Goal: Information Seeking & Learning: Find specific fact

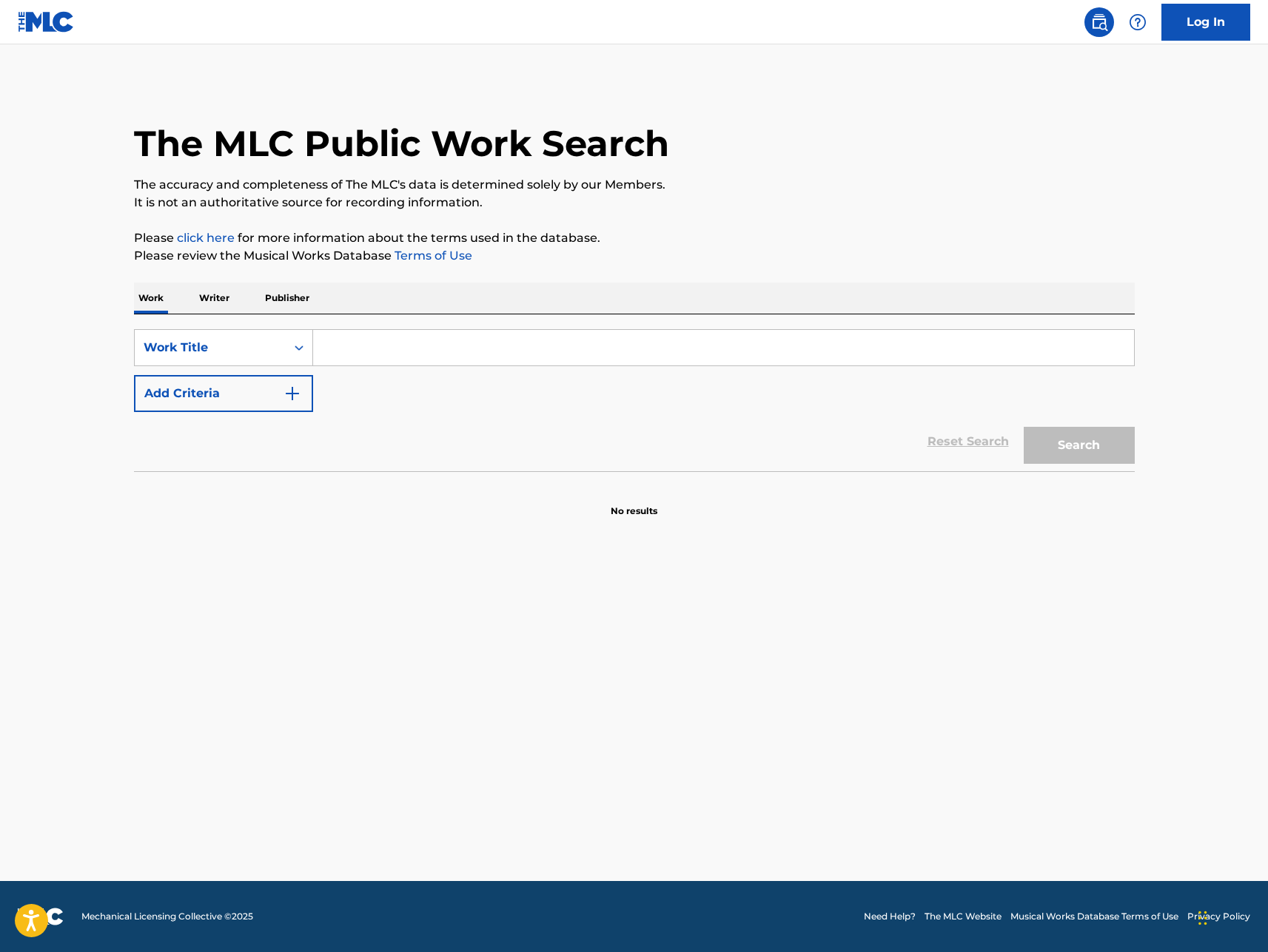
click at [399, 353] on input "Search Form" at bounding box center [723, 348] width 821 height 36
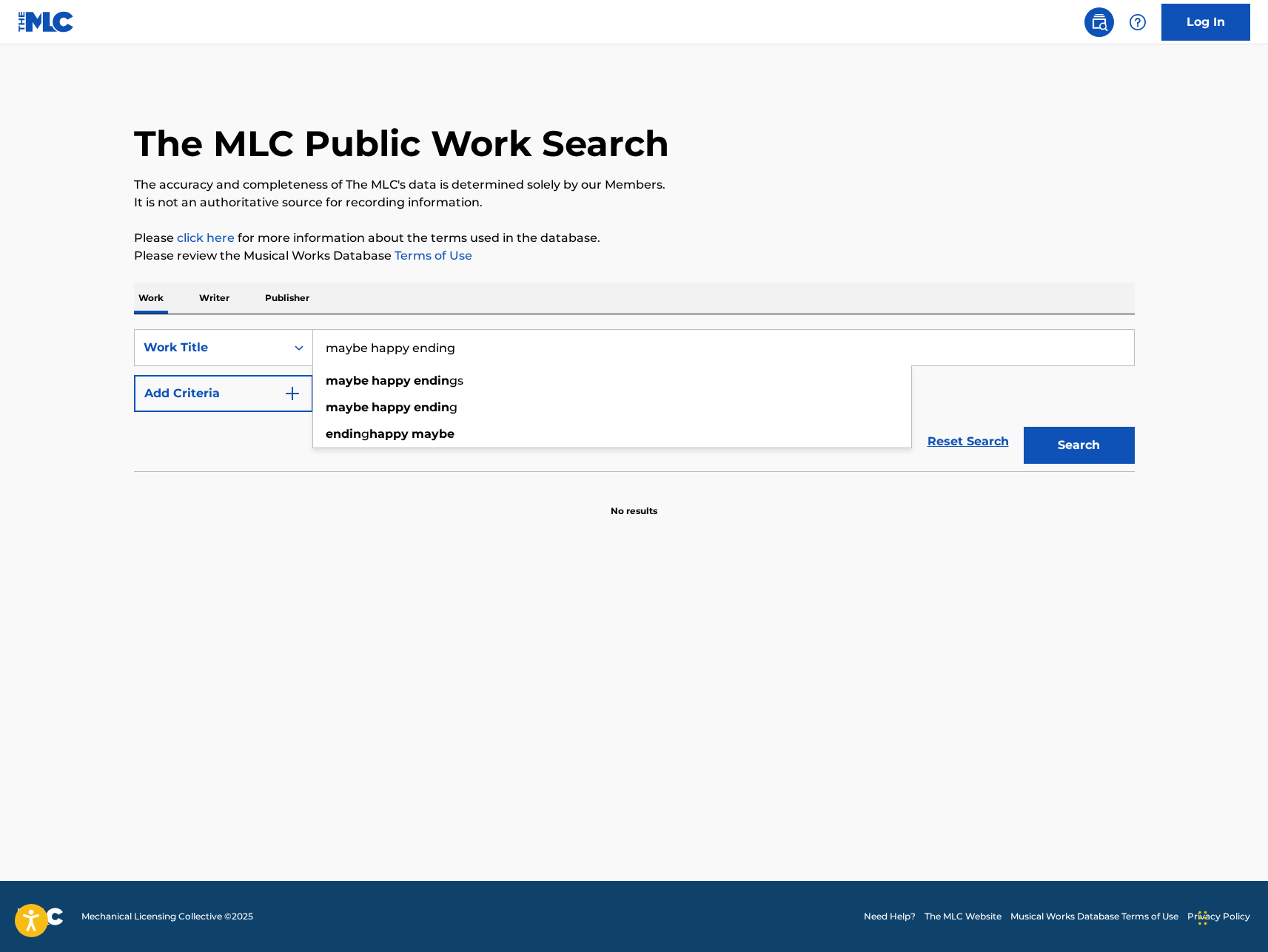
type input "maybe happy ending"
click at [1024, 427] on button "Search" at bounding box center [1078, 445] width 111 height 37
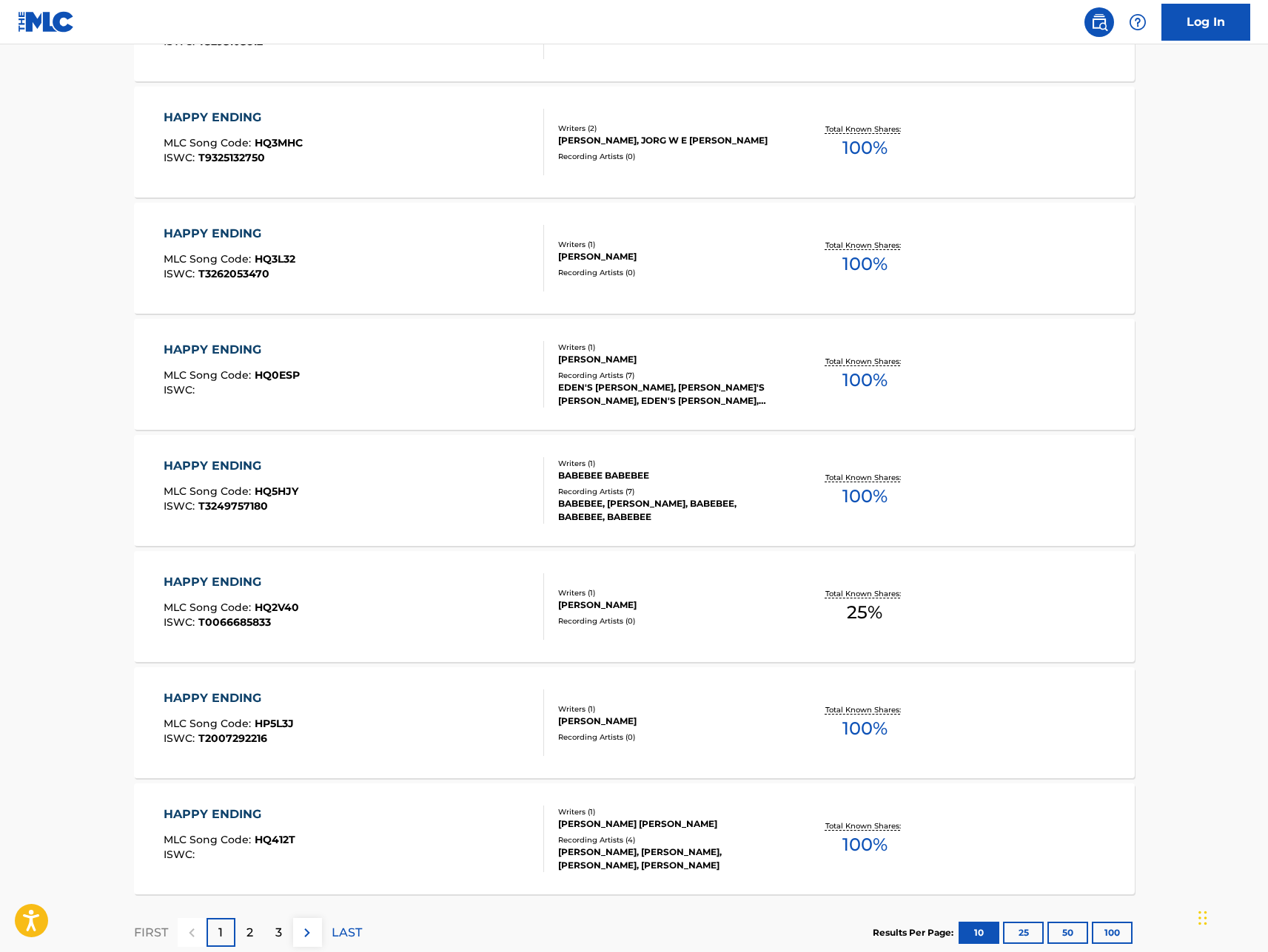
scroll to position [860, 0]
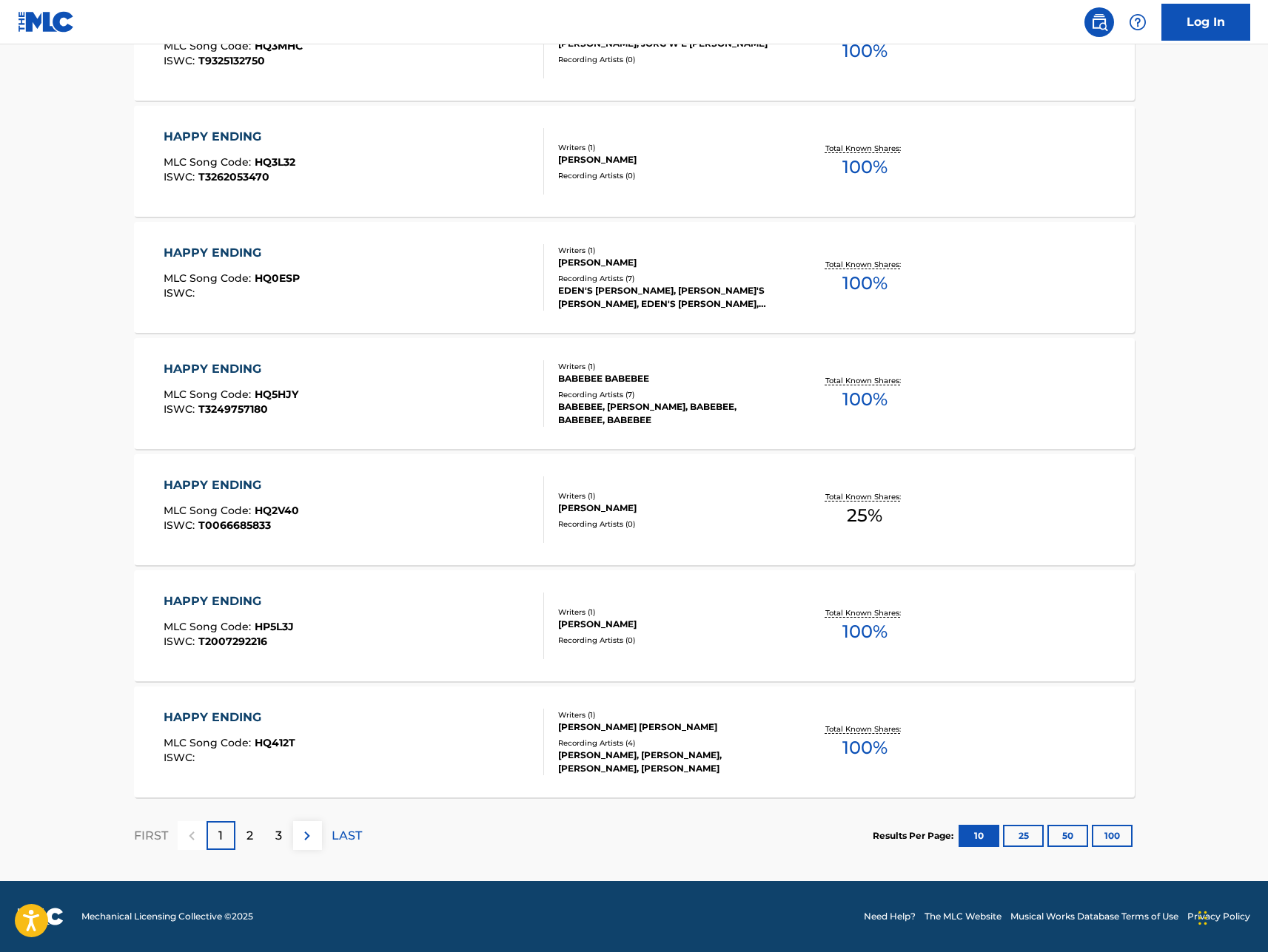
click at [1105, 836] on button "100" at bounding box center [1111, 836] width 40 height 22
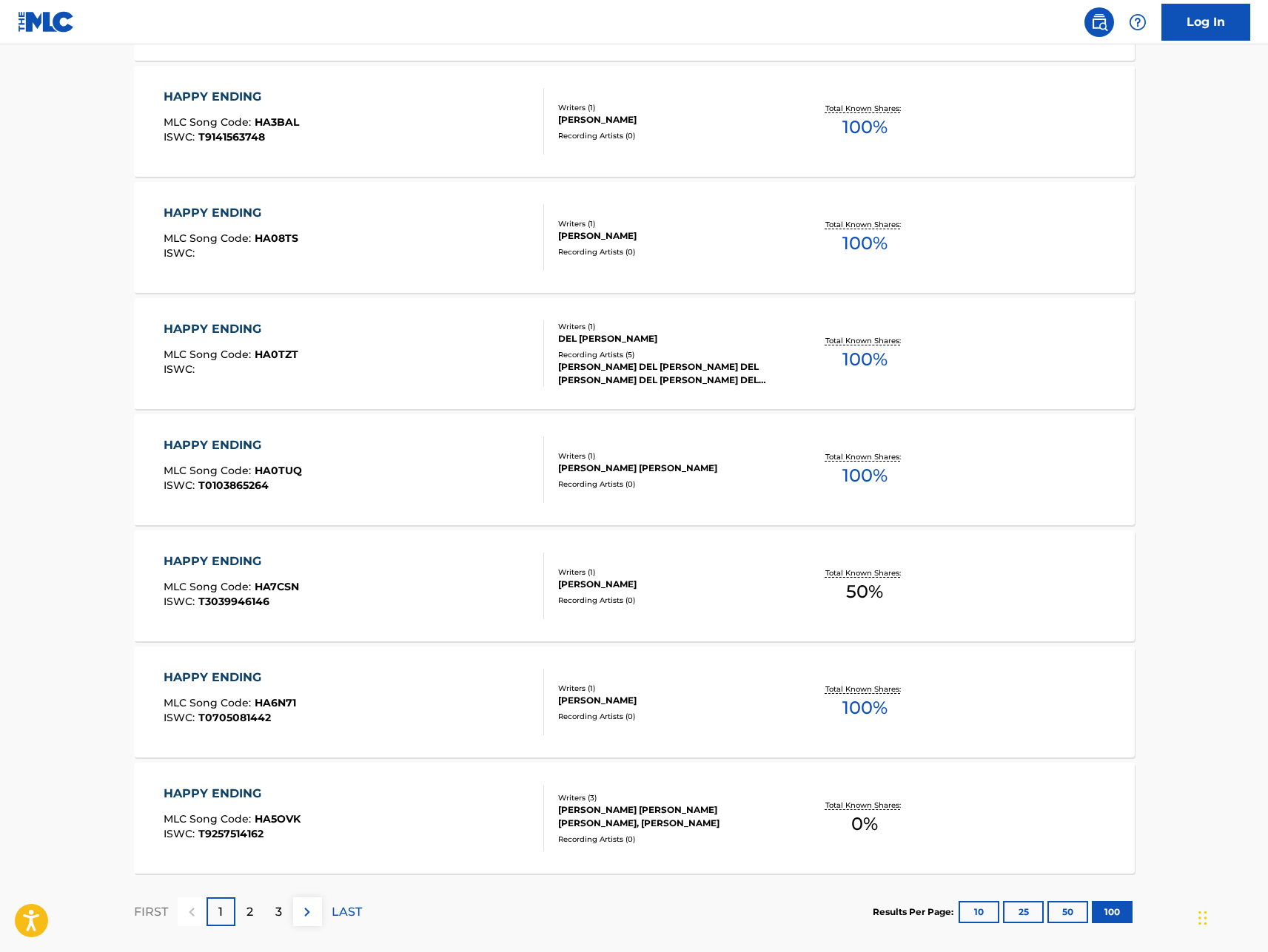
scroll to position [11315, 0]
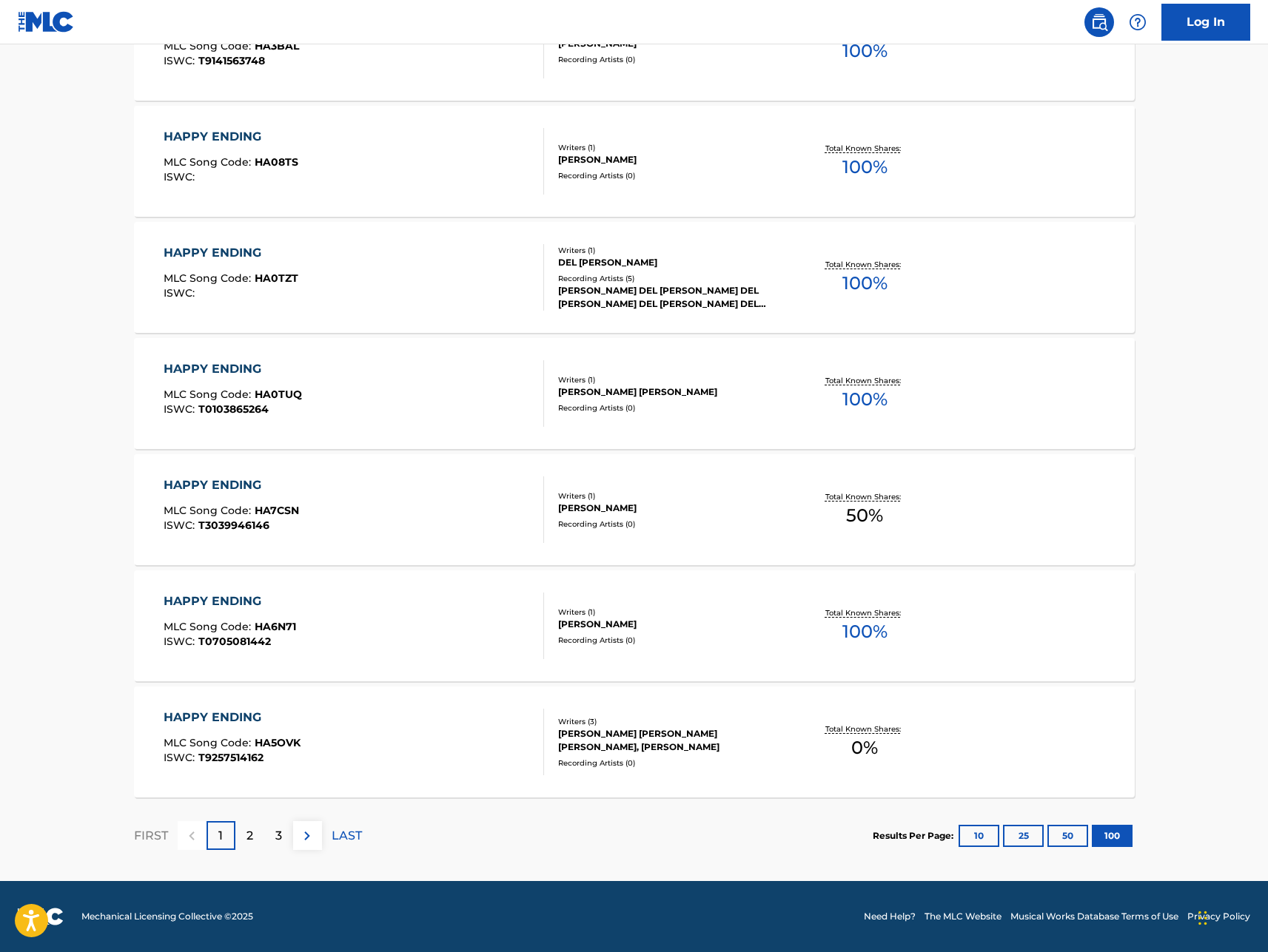
click at [303, 843] on img at bounding box center [307, 836] width 17 height 17
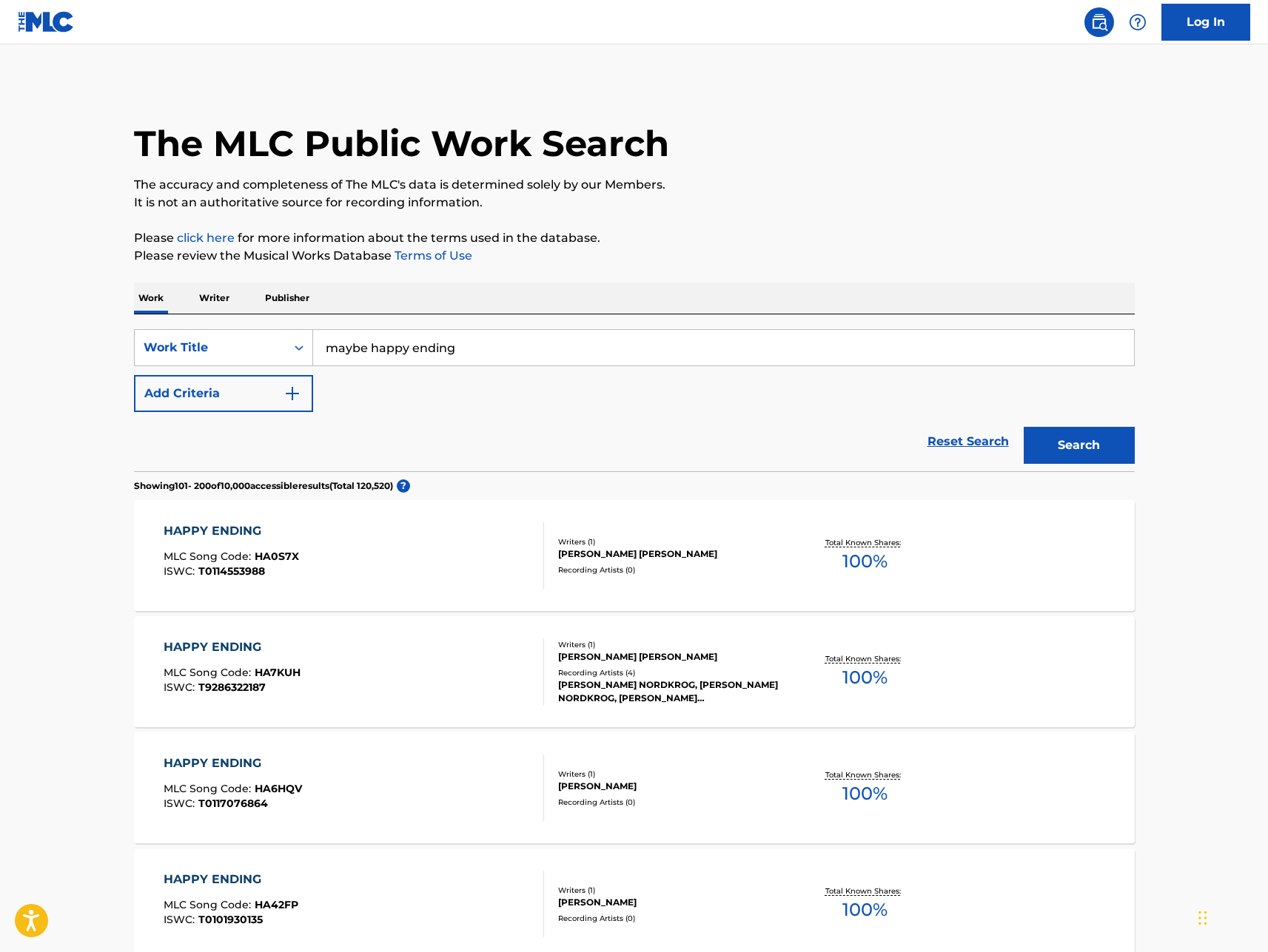
click at [263, 403] on button "Add Criteria" at bounding box center [223, 394] width 179 height 37
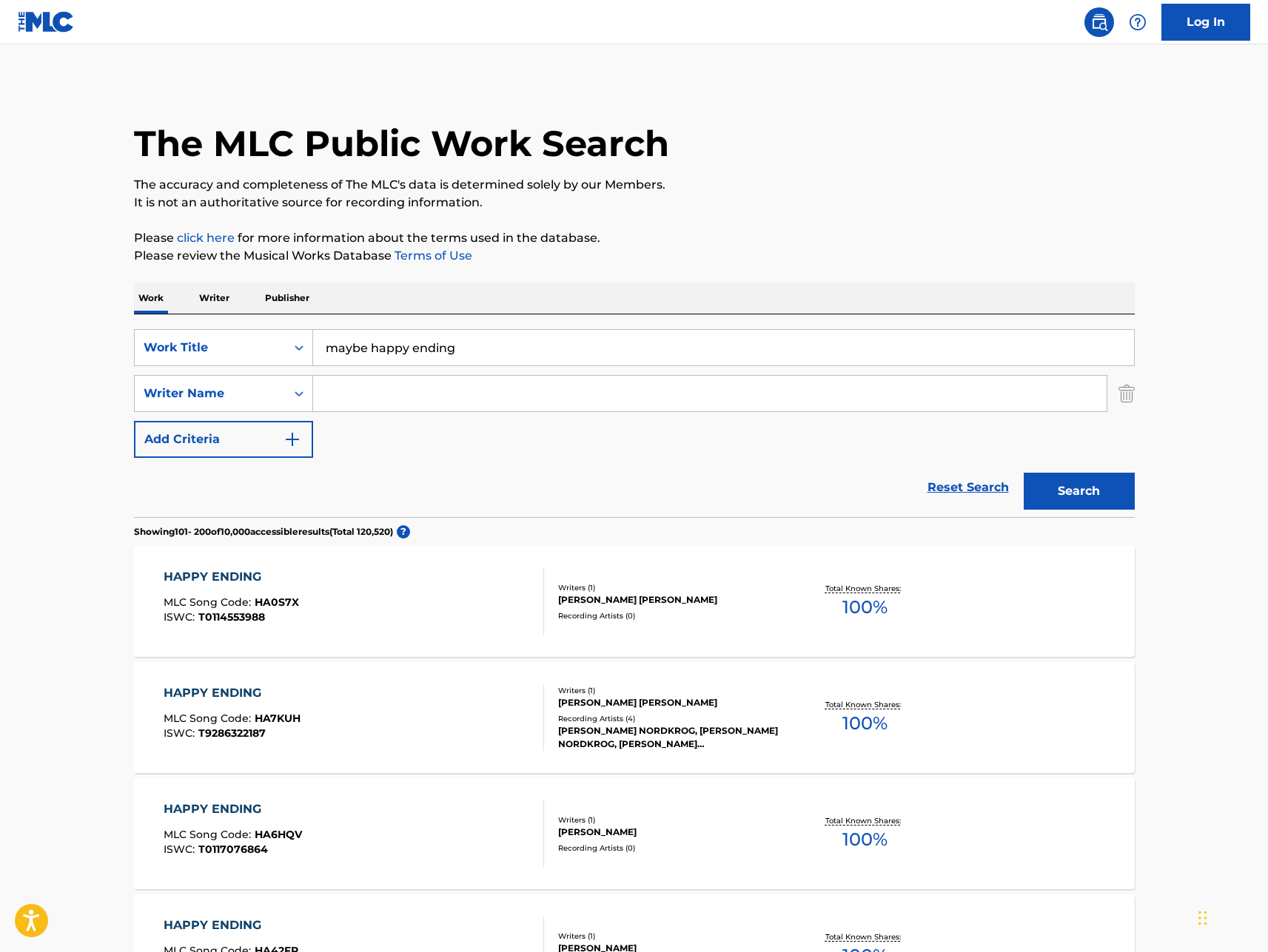
click at [362, 394] on input "Search Form" at bounding box center [710, 394] width 794 height 36
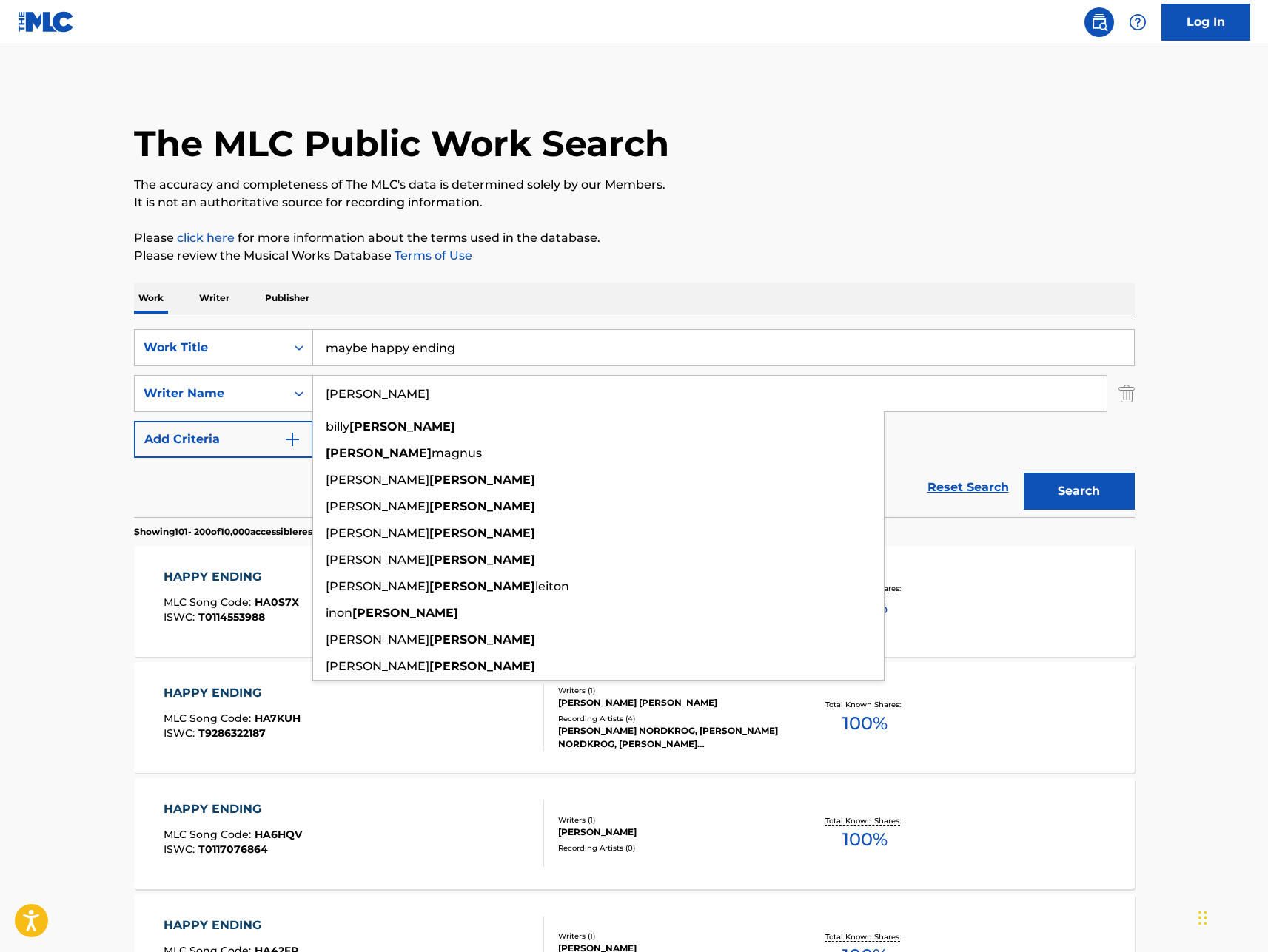
type input "[PERSON_NAME]"
click at [1024, 473] on button "Search" at bounding box center [1078, 492] width 111 height 37
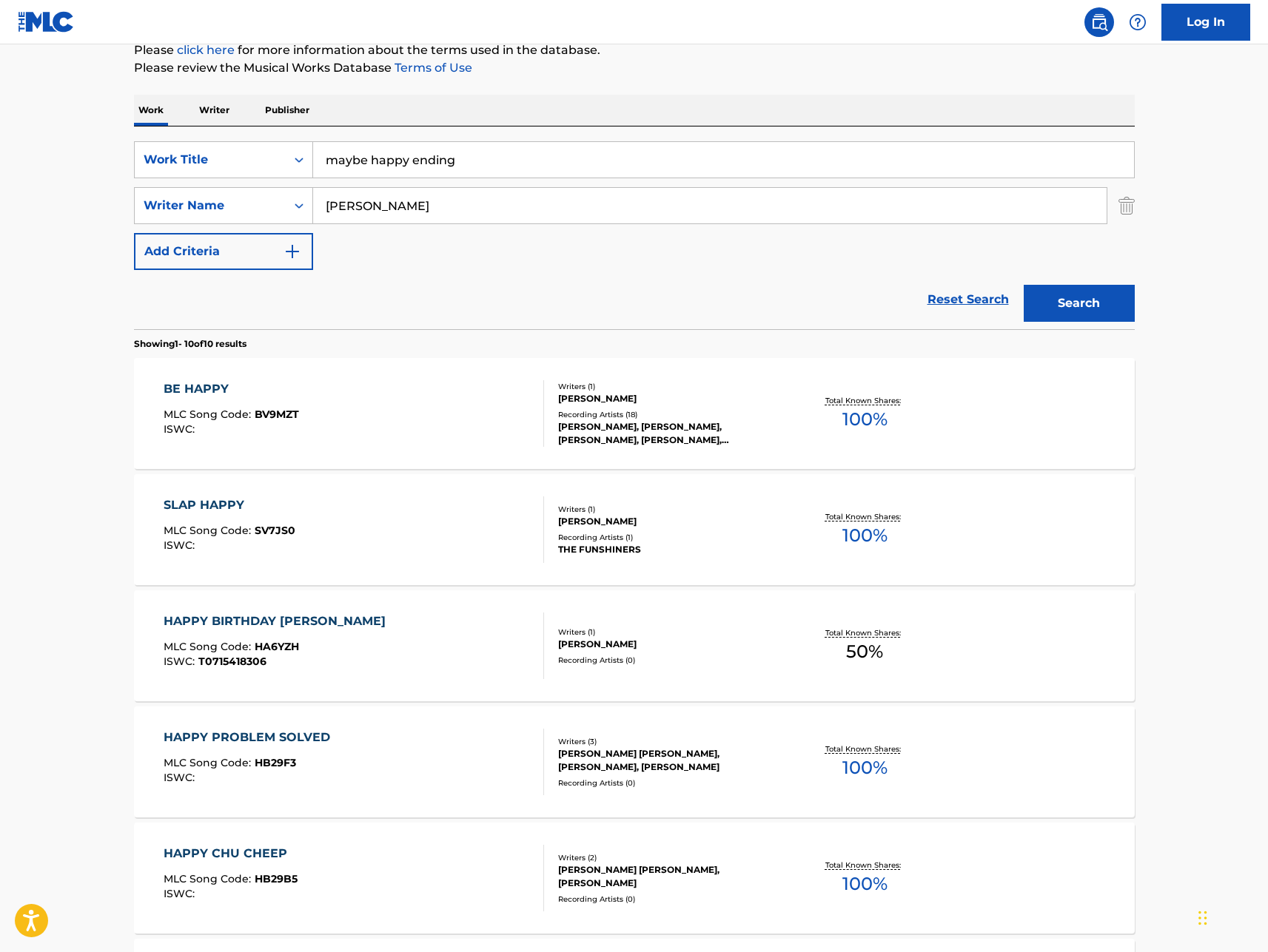
scroll to position [110, 0]
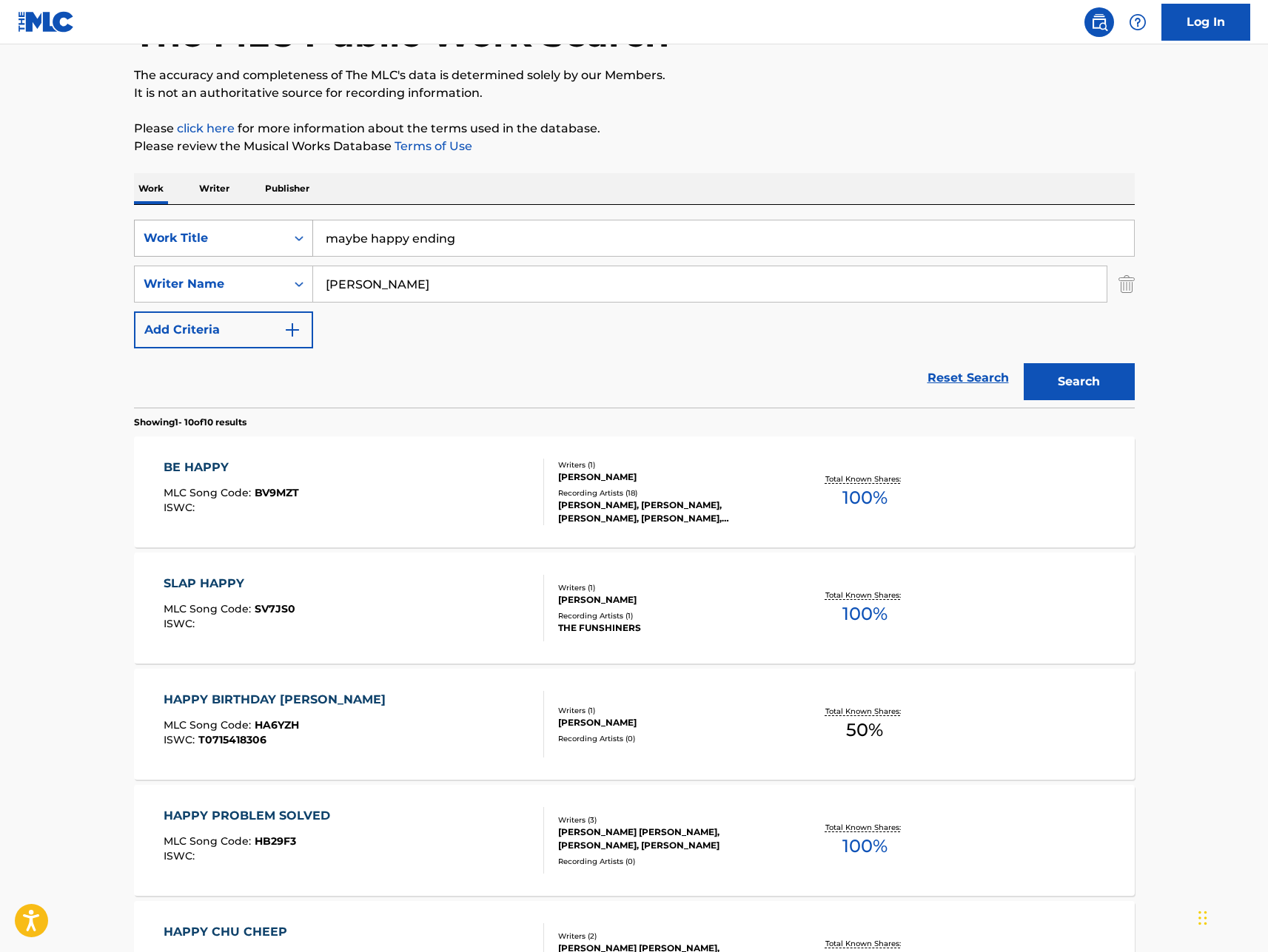
click at [287, 243] on div "Search Form" at bounding box center [298, 238] width 27 height 27
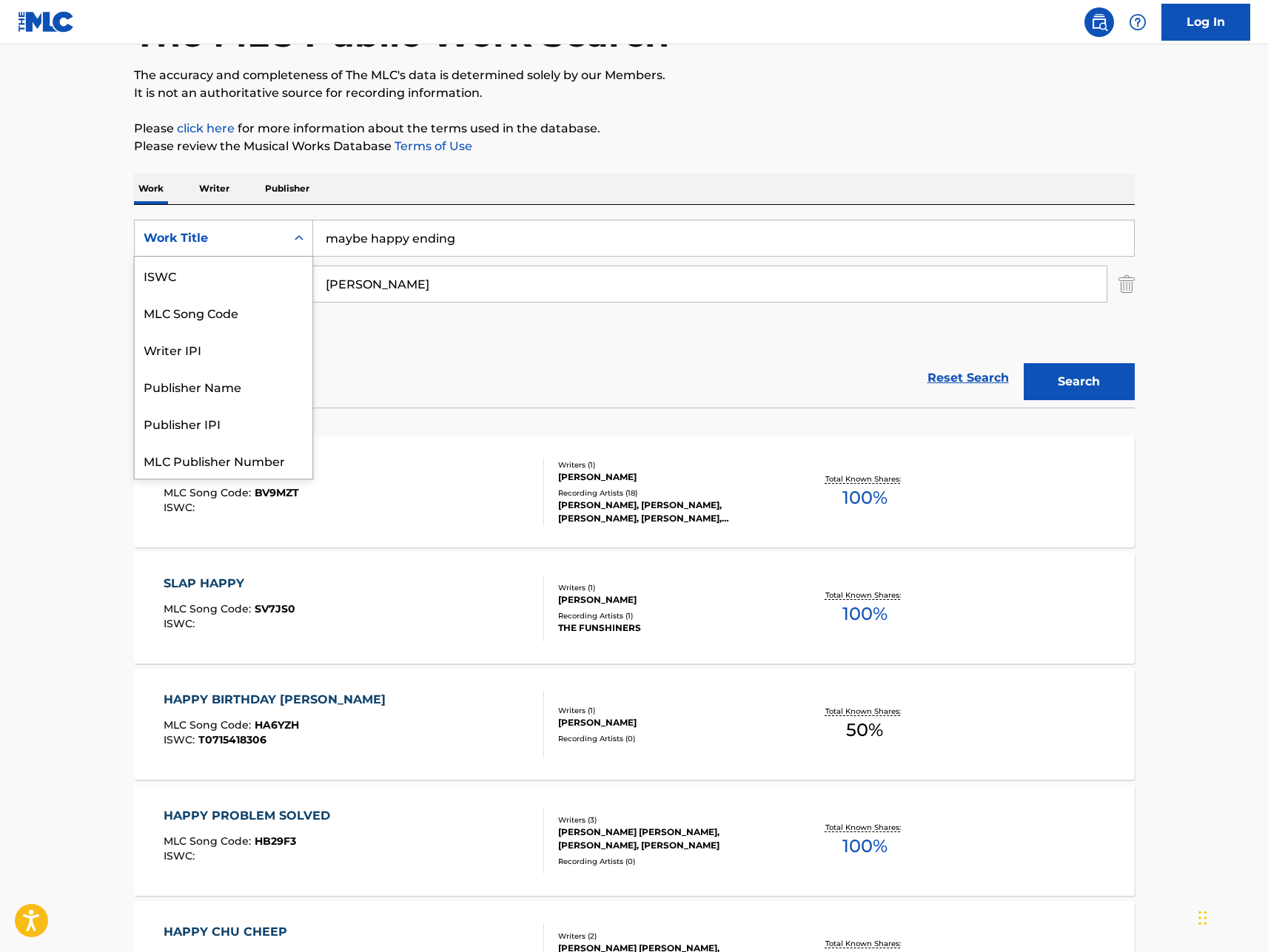
scroll to position [37, 0]
click at [520, 301] on input "[PERSON_NAME]" at bounding box center [710, 284] width 794 height 36
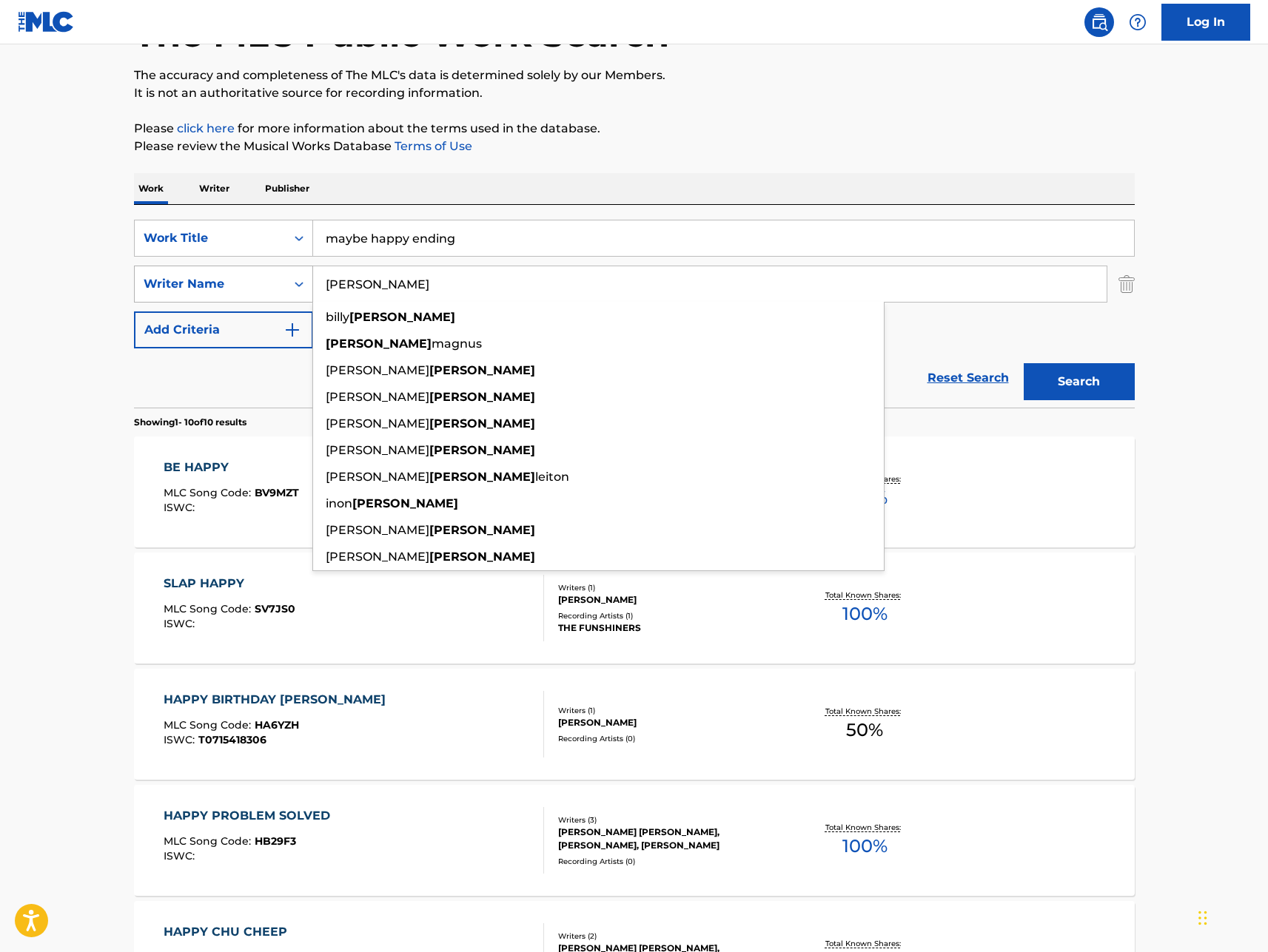
drag, startPoint x: 427, startPoint y: 276, endPoint x: 254, endPoint y: 276, distance: 173.0
click at [254, 276] on div "SearchWithCriteriab9120029-b6cb-45bb-aa64-d778fd0d2f63 Writer Name [PERSON_NAME…" at bounding box center [634, 284] width 1001 height 37
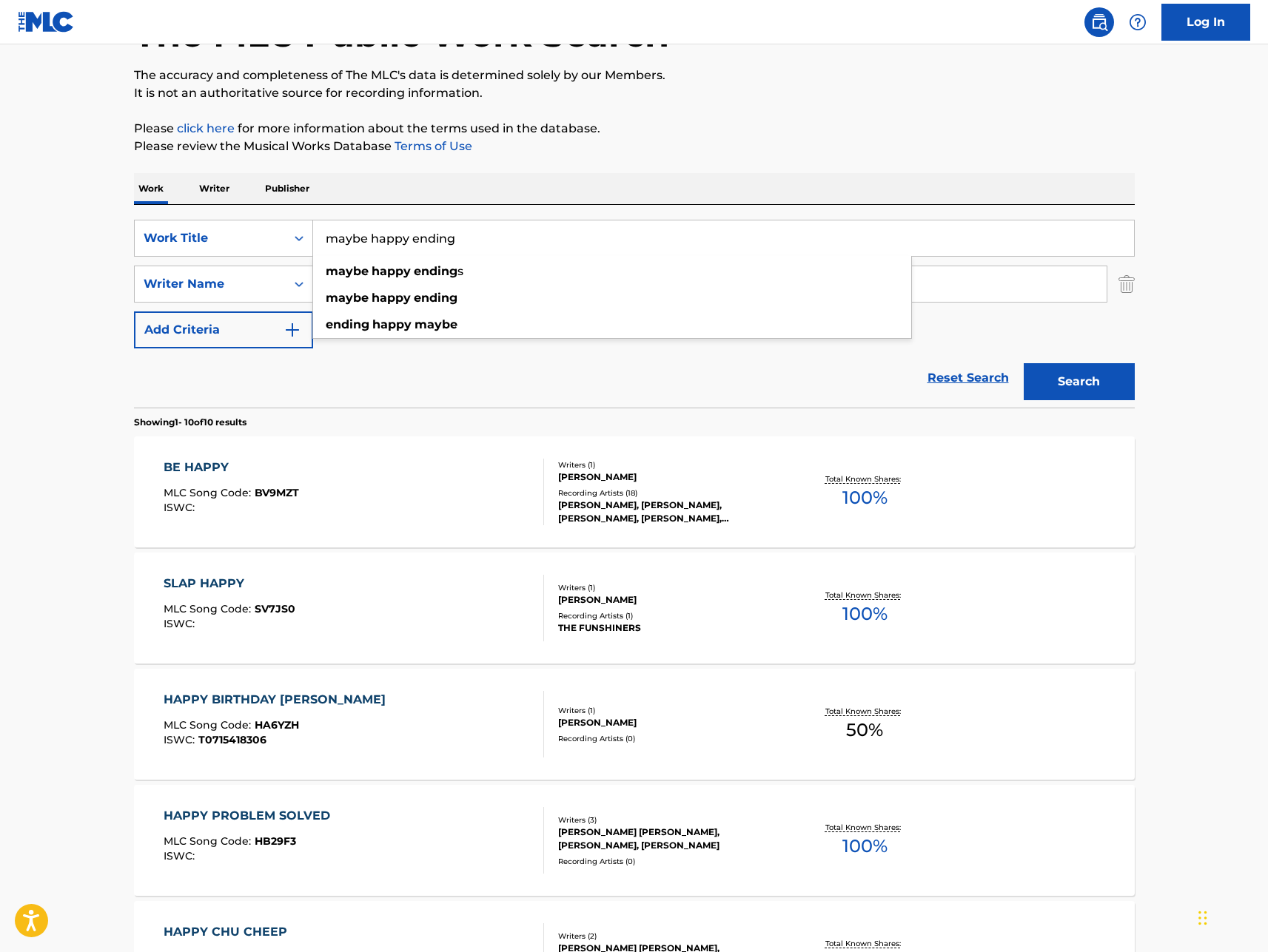
drag, startPoint x: 526, startPoint y: 243, endPoint x: 207, endPoint y: 204, distance: 321.4
click at [207, 204] on div "Work Writer Publisher SearchWithCriteria9c1208ac-2399-436e-9be8-53ef358e7bfa Wo…" at bounding box center [634, 917] width 1001 height 1489
click at [1024, 363] on button "Search" at bounding box center [1078, 382] width 111 height 37
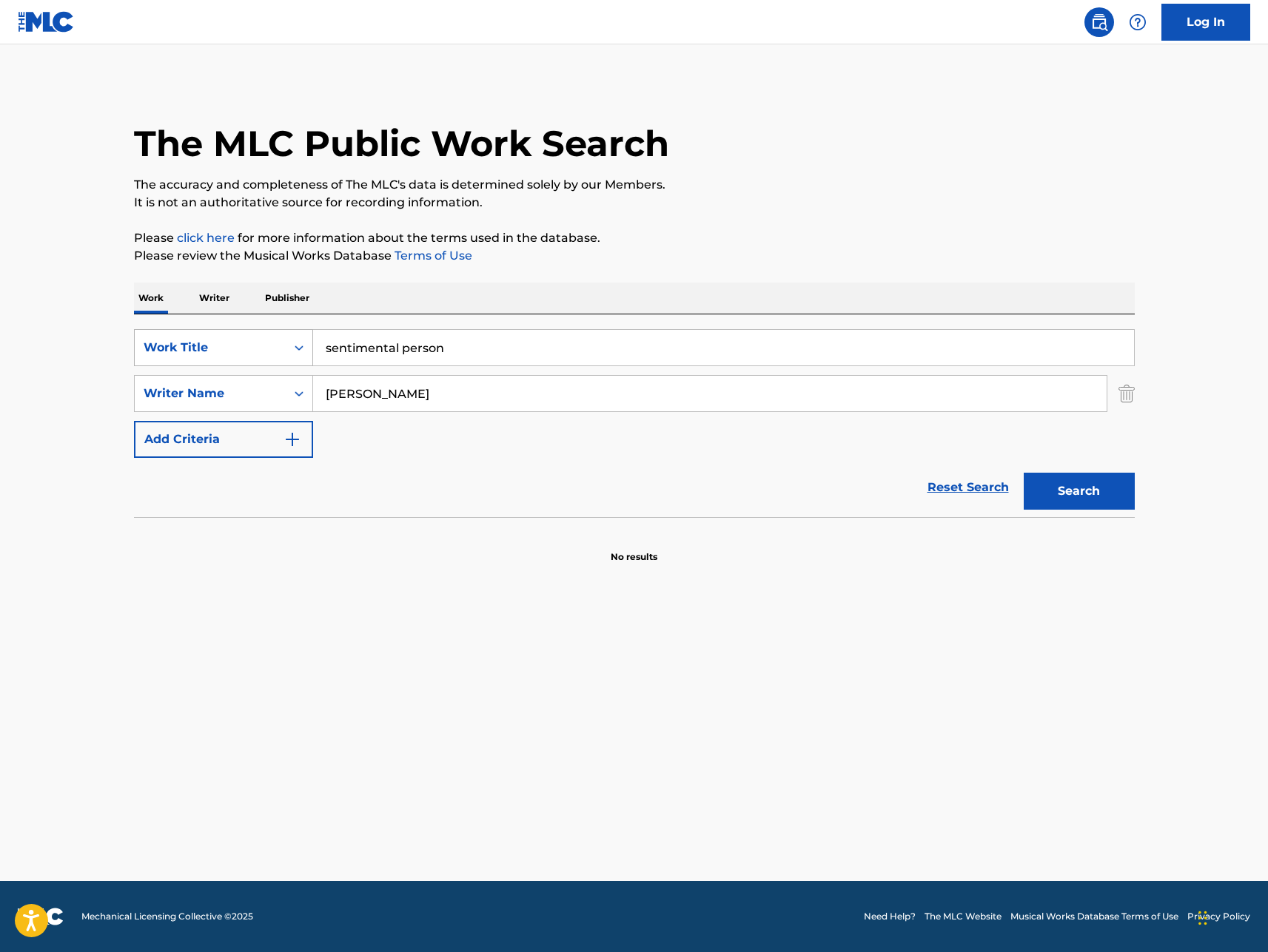
drag, startPoint x: 493, startPoint y: 358, endPoint x: 288, endPoint y: 333, distance: 206.5
click at [301, 341] on div "SearchWithCriteria9c1208ac-2399-436e-9be8-53ef358e7bfa Work Title sentimental p…" at bounding box center [634, 348] width 1001 height 37
type input "charger exchange ballet"
click at [1024, 473] on button "Search" at bounding box center [1078, 492] width 111 height 37
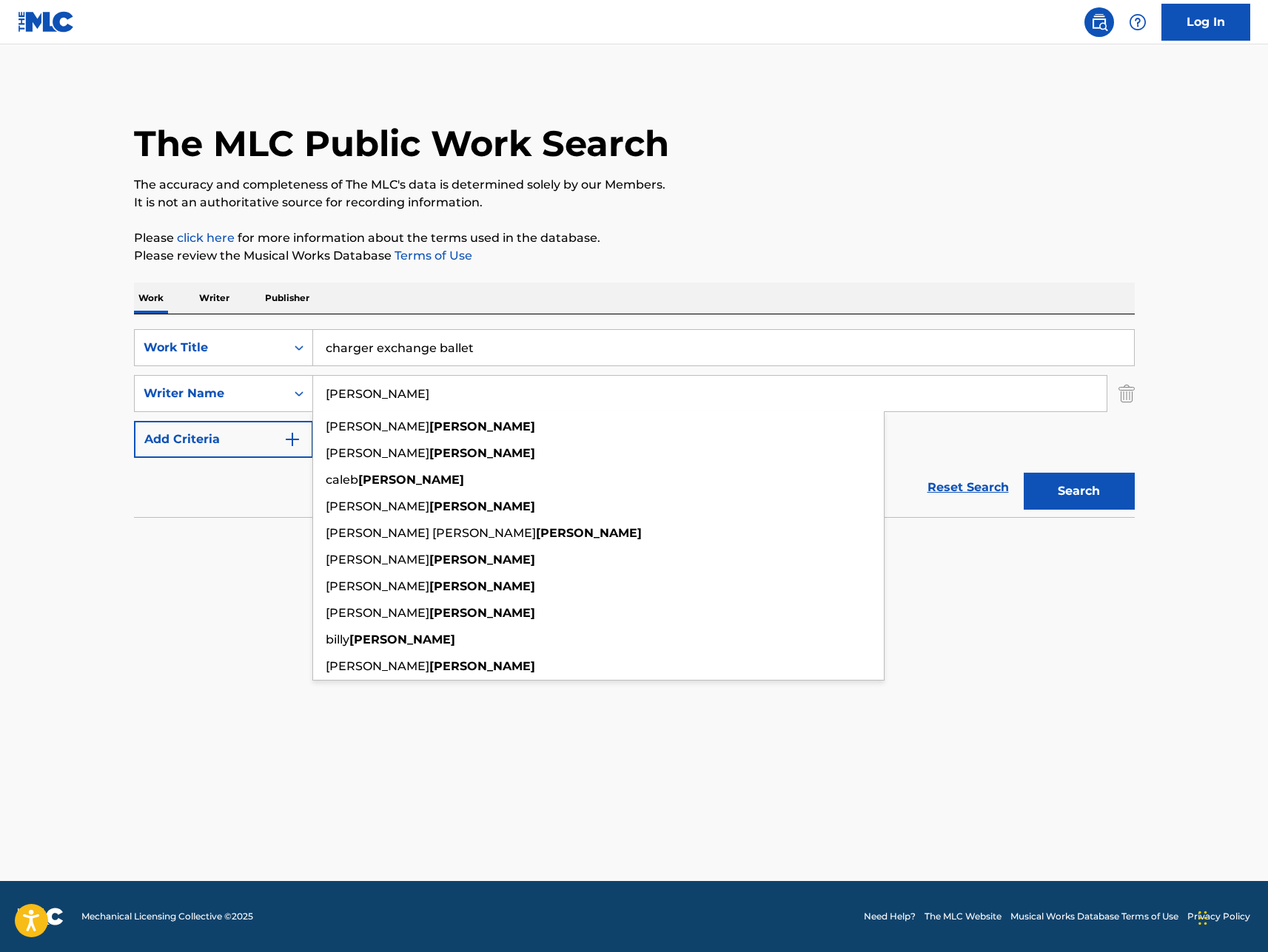
drag, startPoint x: 400, startPoint y: 404, endPoint x: 315, endPoint y: 395, distance: 85.5
click at [315, 395] on input "[PERSON_NAME]" at bounding box center [710, 394] width 794 height 36
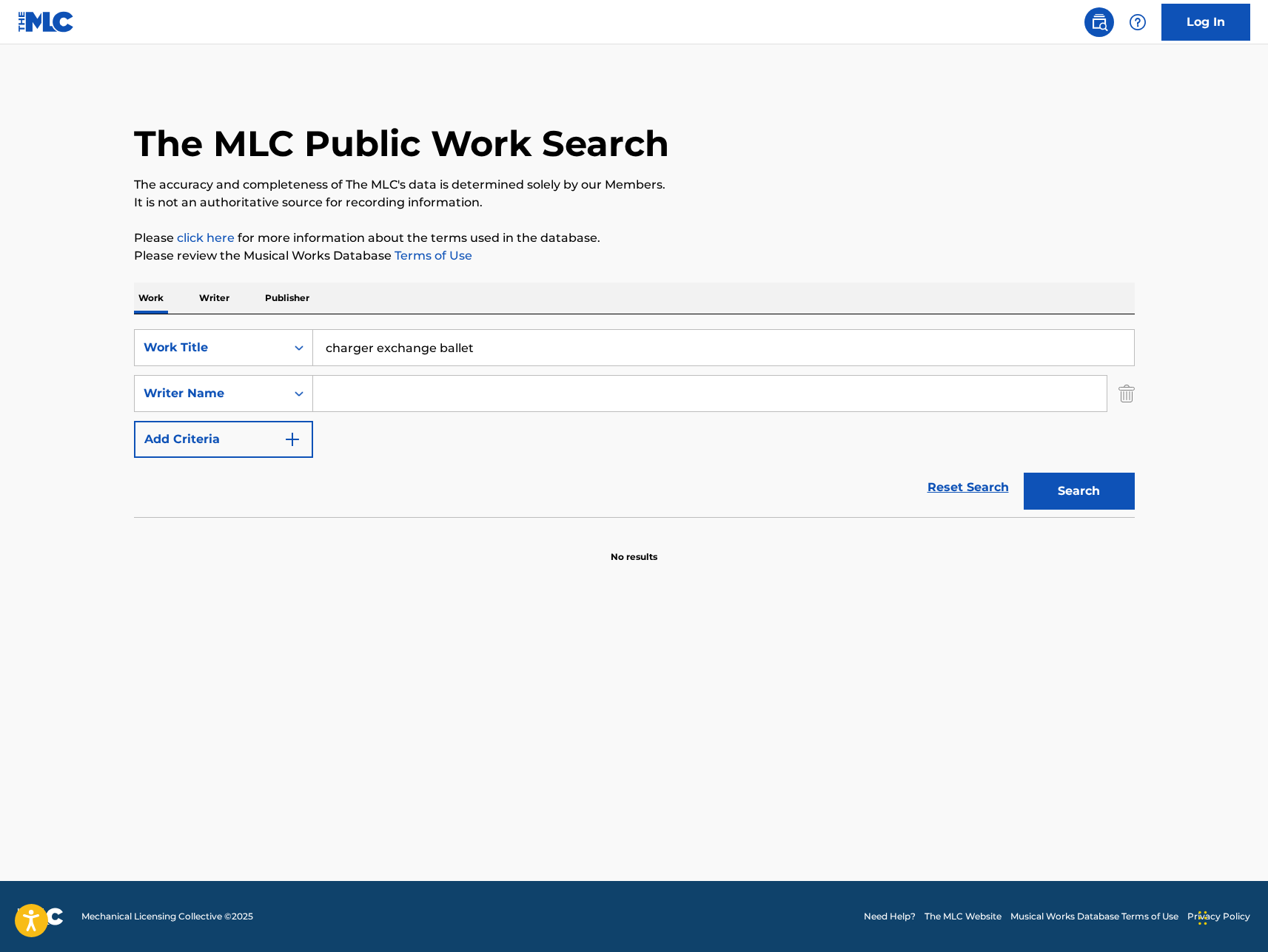
click at [1024, 473] on button "Search" at bounding box center [1078, 492] width 111 height 37
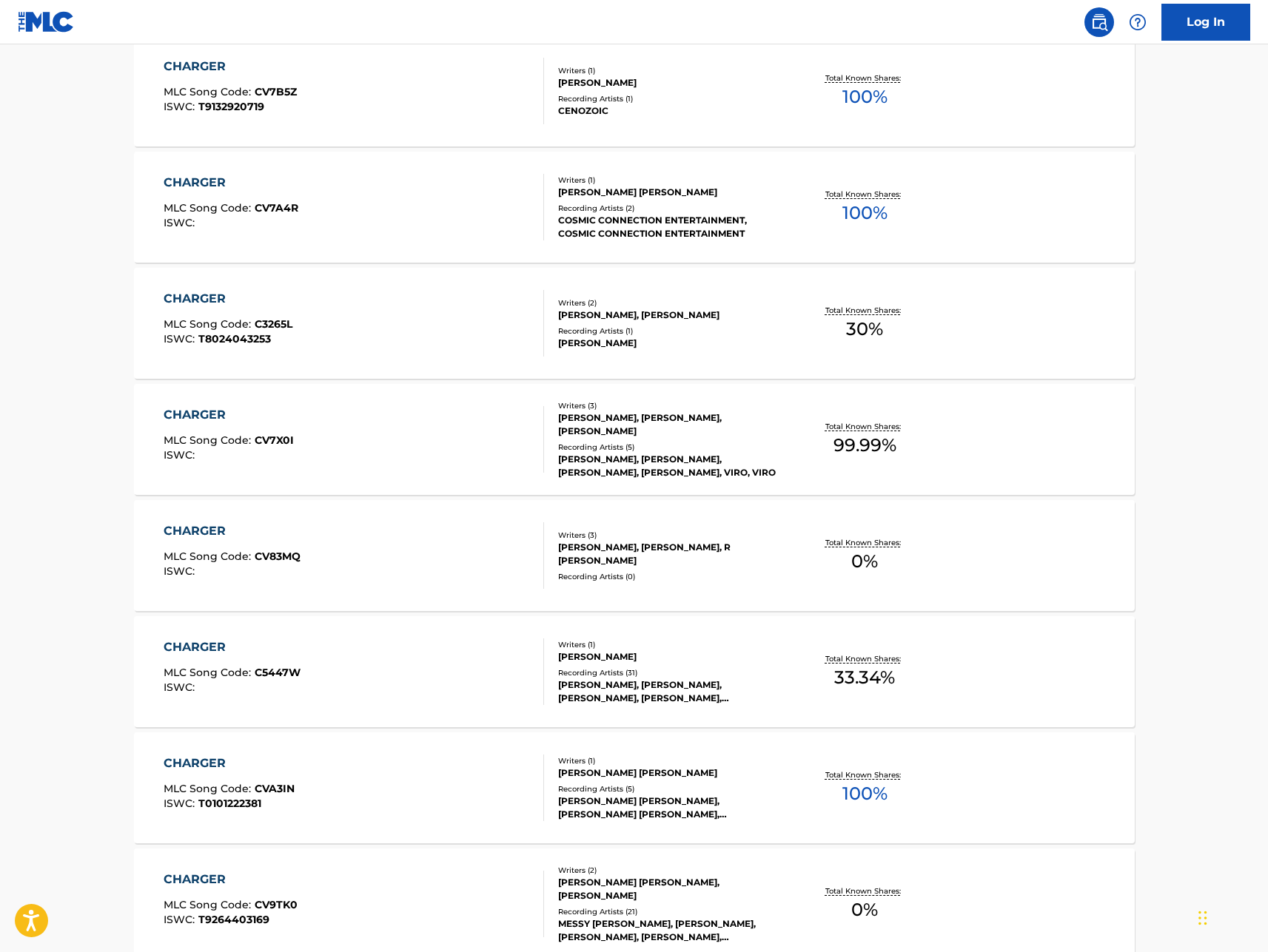
scroll to position [11361, 0]
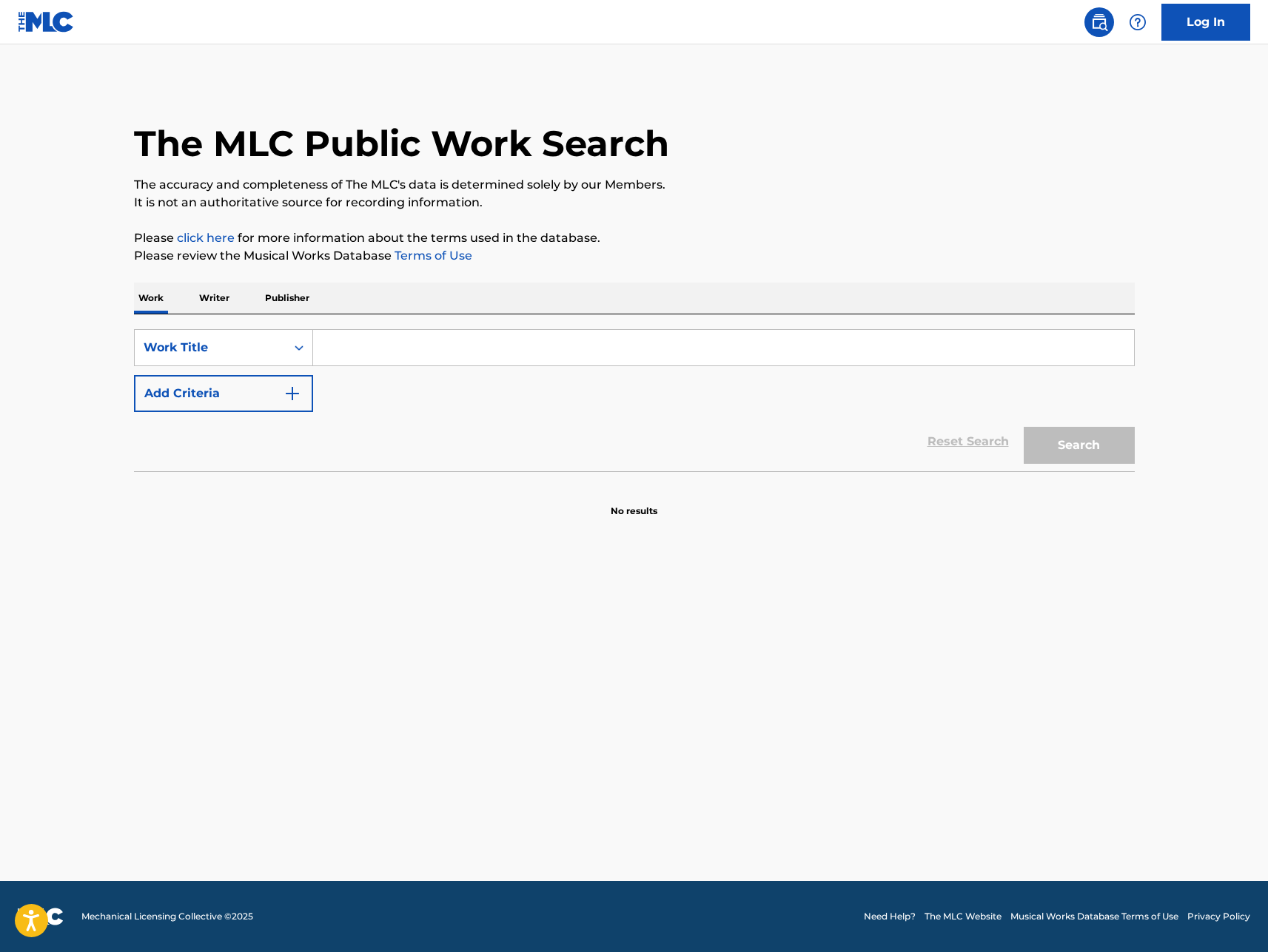
click at [380, 338] on input "Search Form" at bounding box center [723, 348] width 821 height 36
type input "how to wash a check"
click at [1024, 427] on button "Search" at bounding box center [1078, 445] width 111 height 37
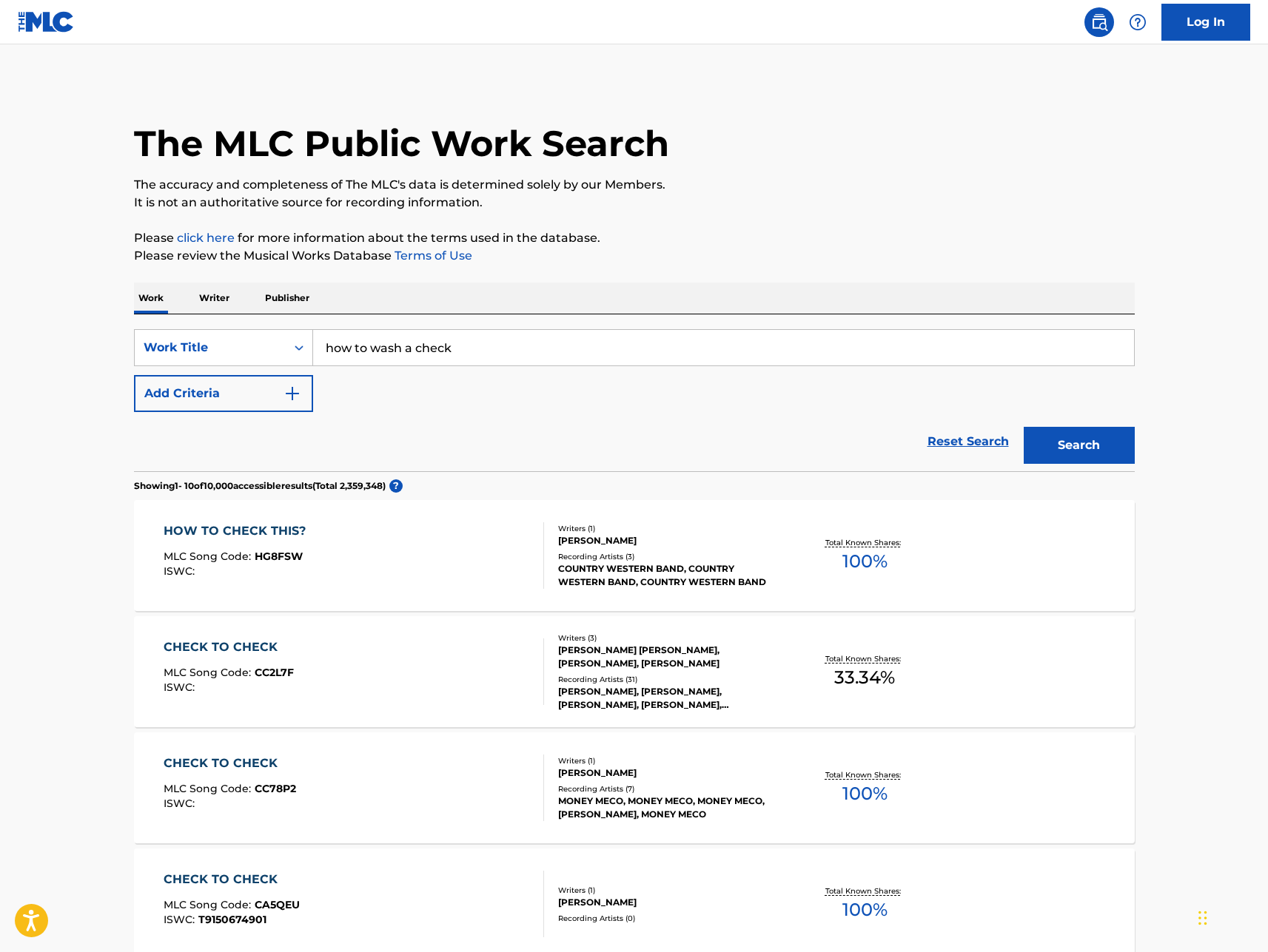
click at [207, 388] on button "Add Criteria" at bounding box center [223, 394] width 179 height 37
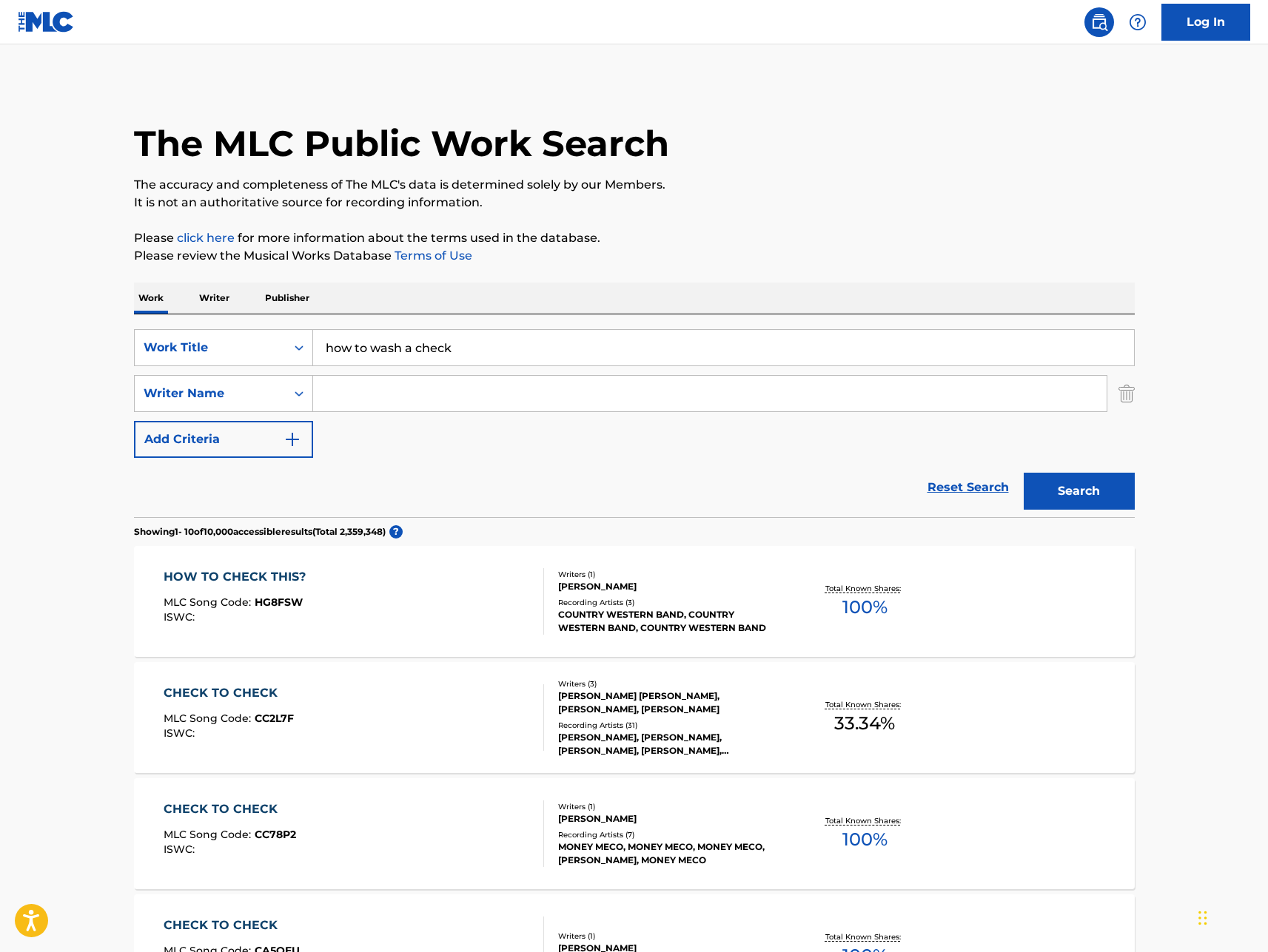
click at [375, 390] on input "Search Form" at bounding box center [710, 394] width 794 height 36
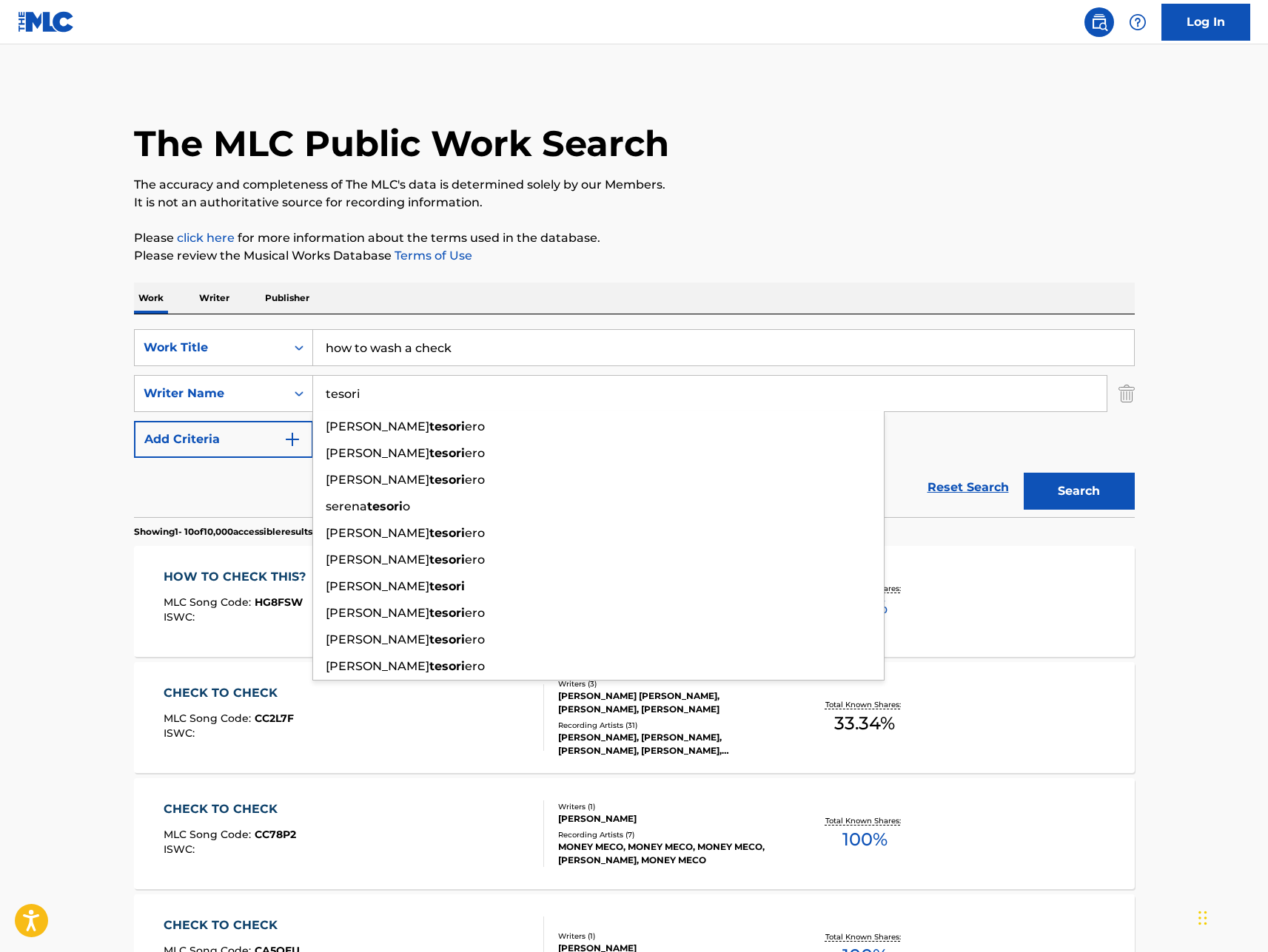
type input "tesori"
click at [1024, 473] on button "Search" at bounding box center [1078, 492] width 111 height 37
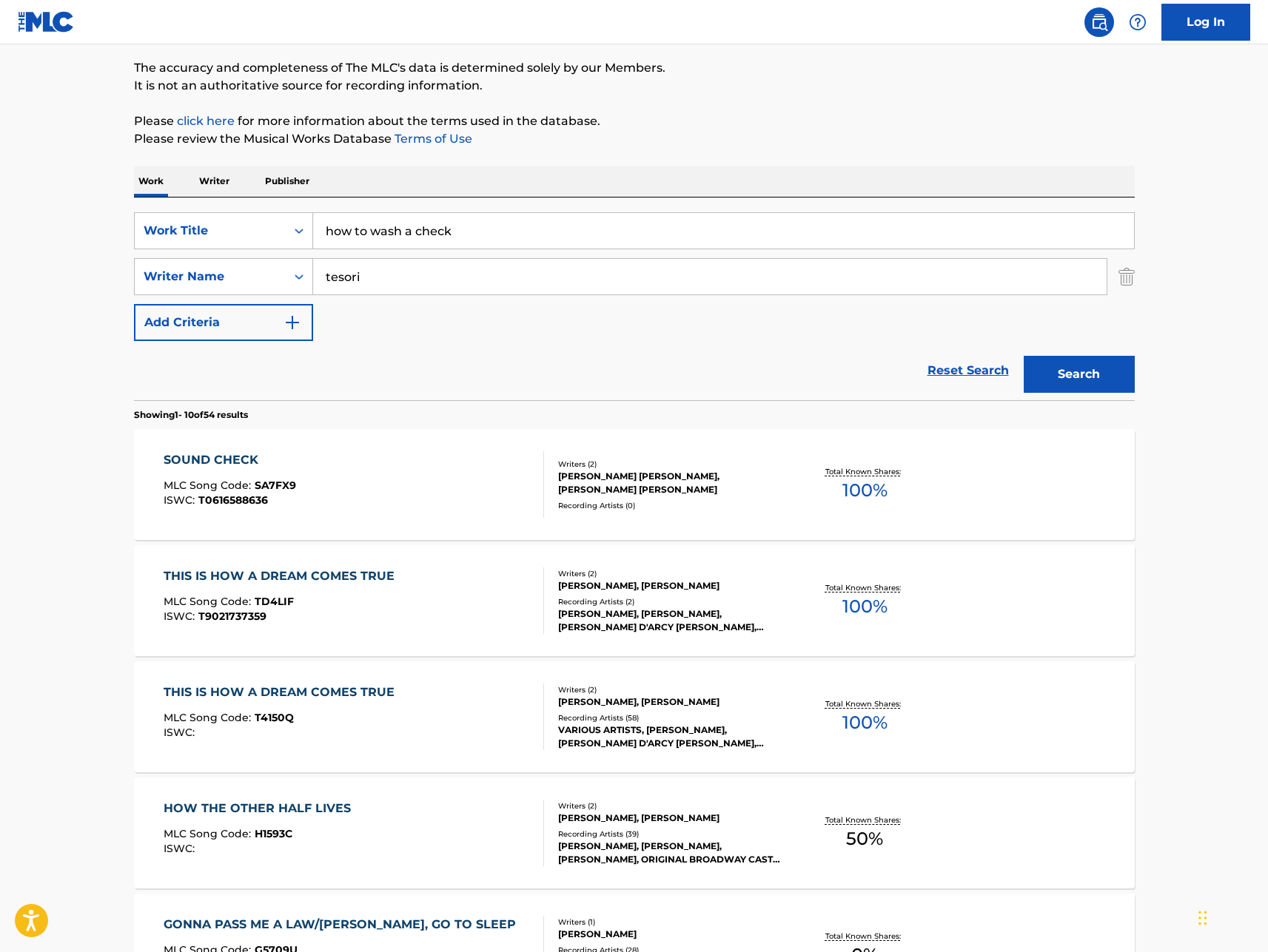
scroll to position [148, 0]
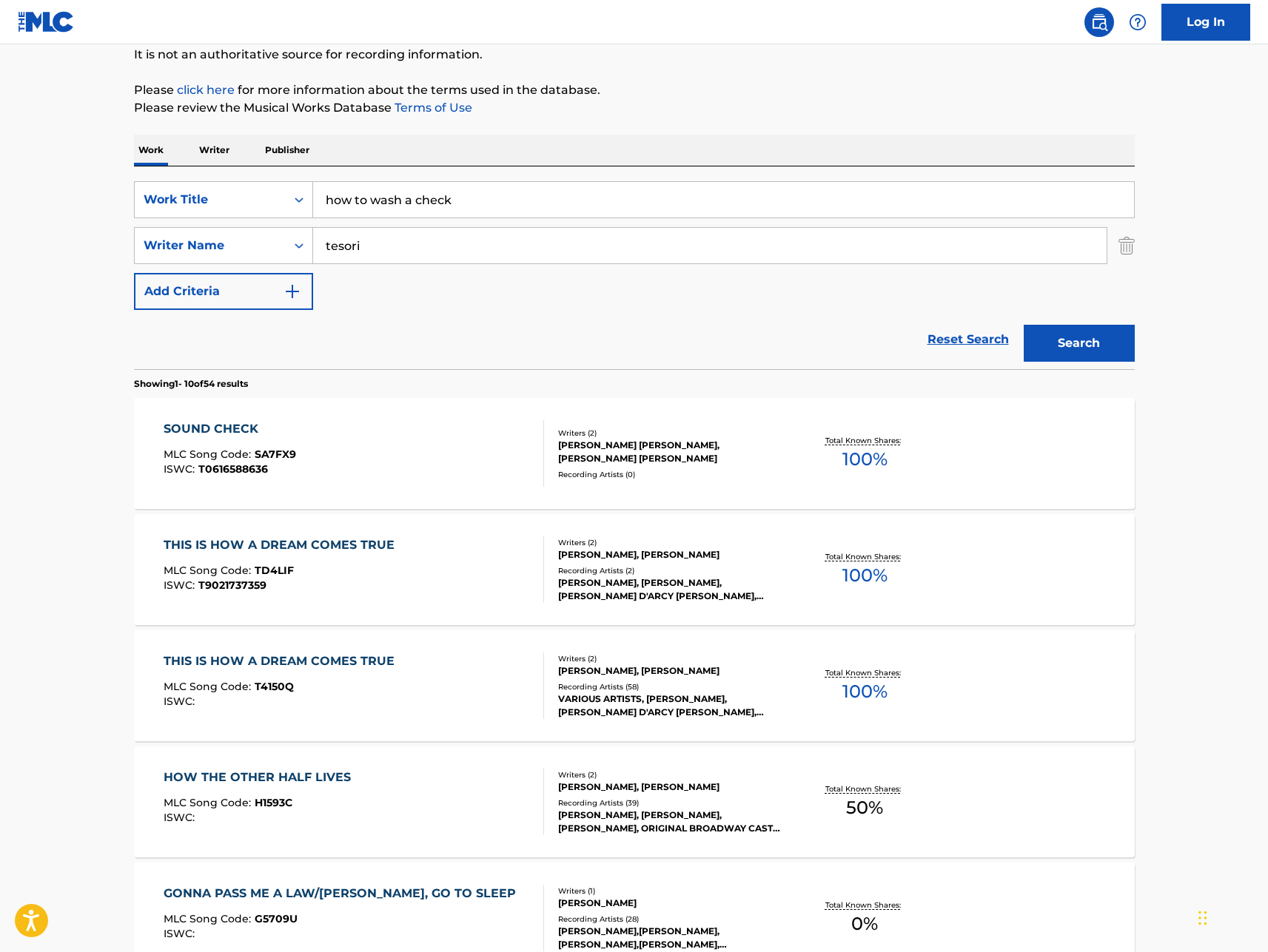
click at [232, 543] on div "THIS IS HOW A DREAM COMES TRUE" at bounding box center [283, 545] width 238 height 17
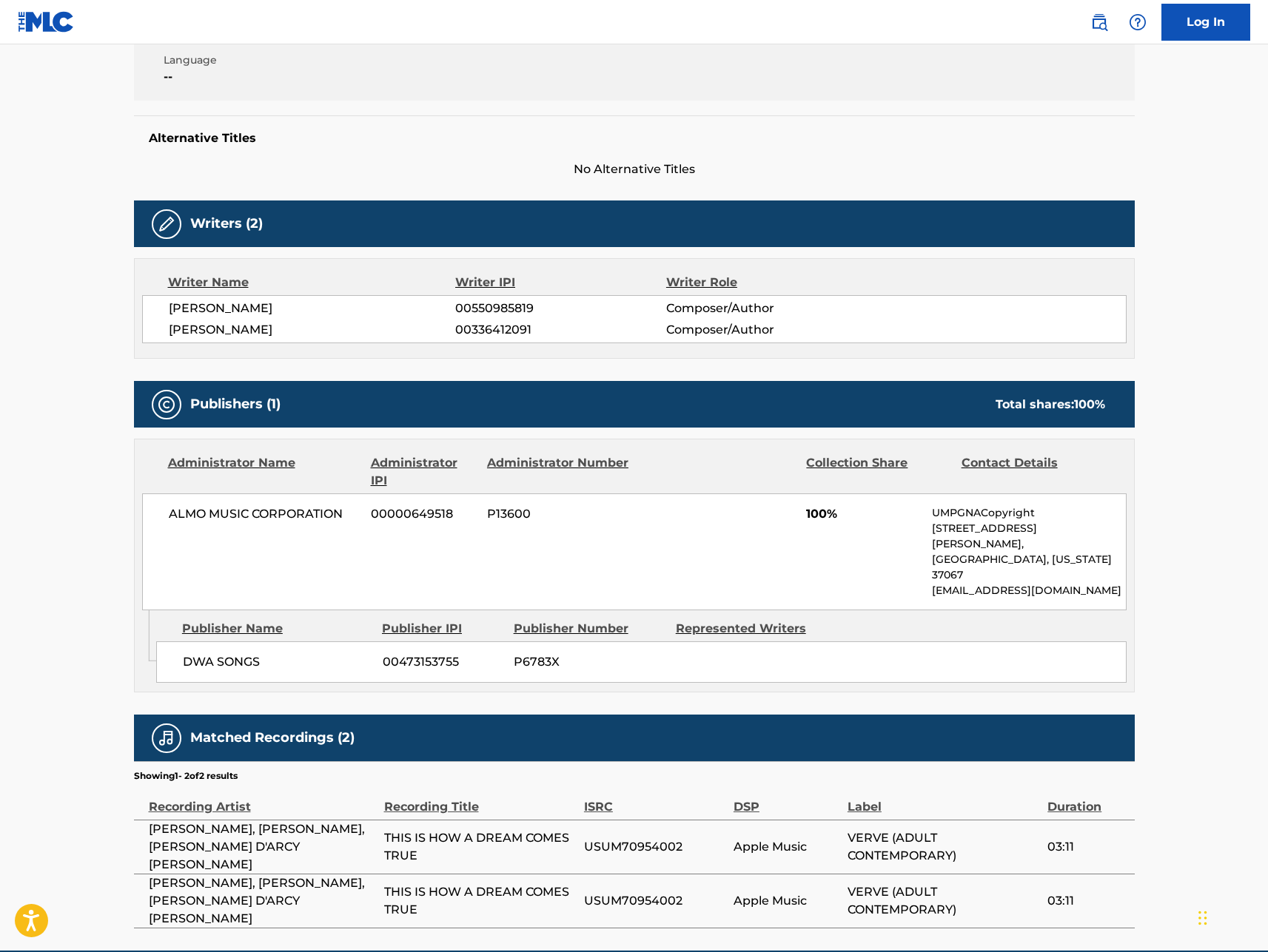
scroll to position [325, 0]
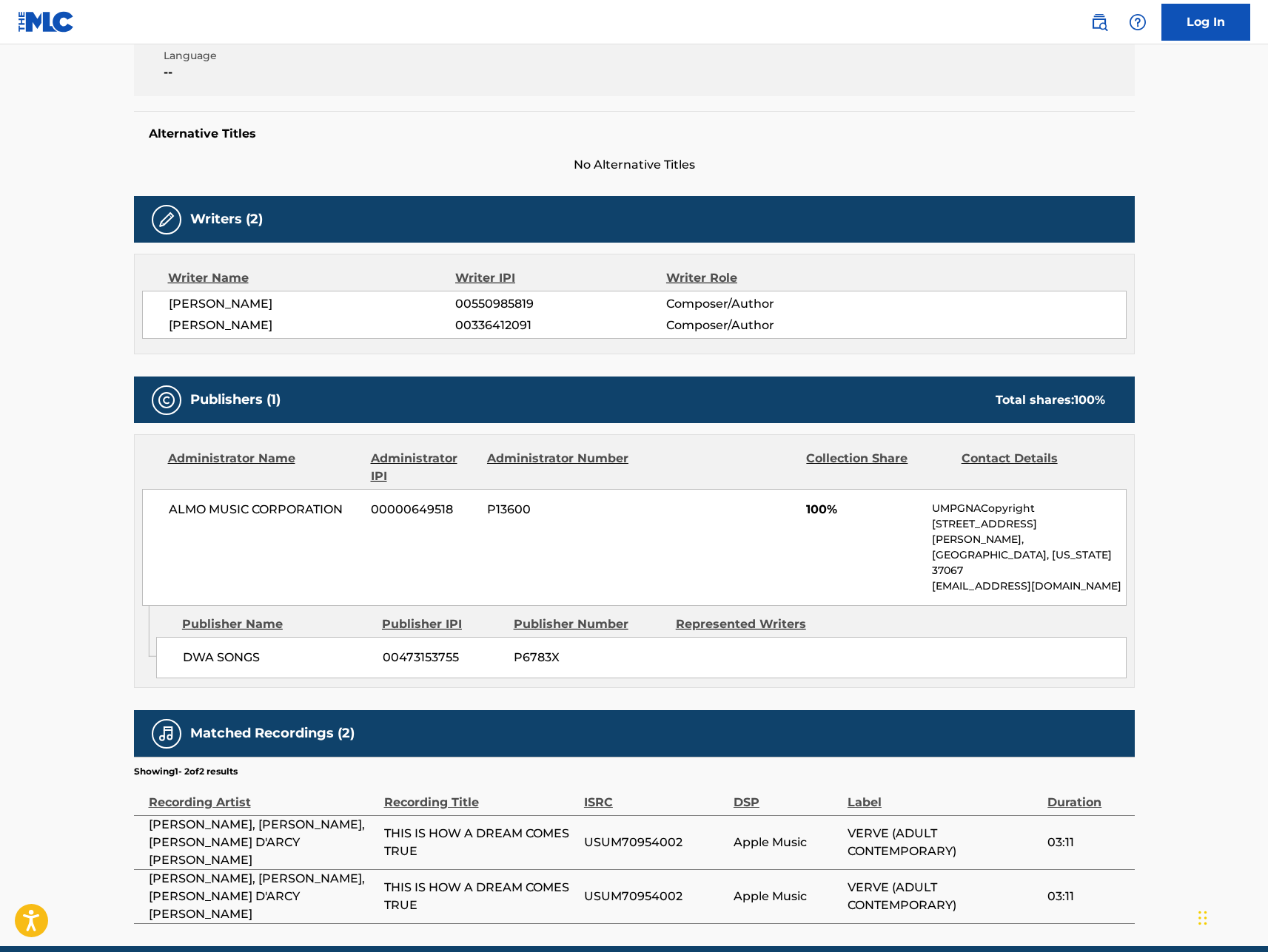
scroll to position [148, 0]
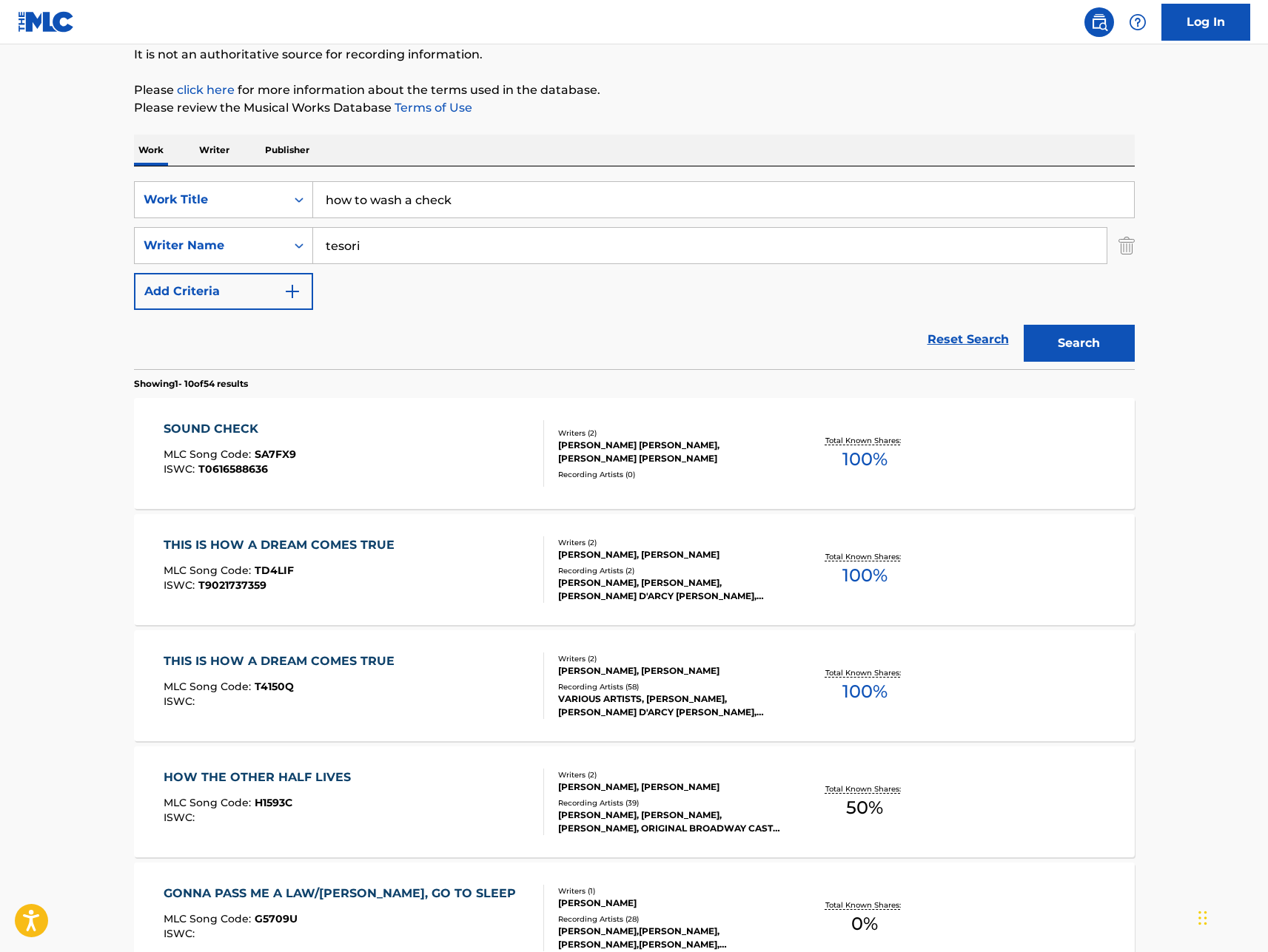
drag, startPoint x: 525, startPoint y: 196, endPoint x: 99, endPoint y: 185, distance: 426.1
click at [99, 185] on main "The MLC Public Work Search The accuracy and completeness of The MLC's data is d…" at bounding box center [634, 767] width 1268 height 1742
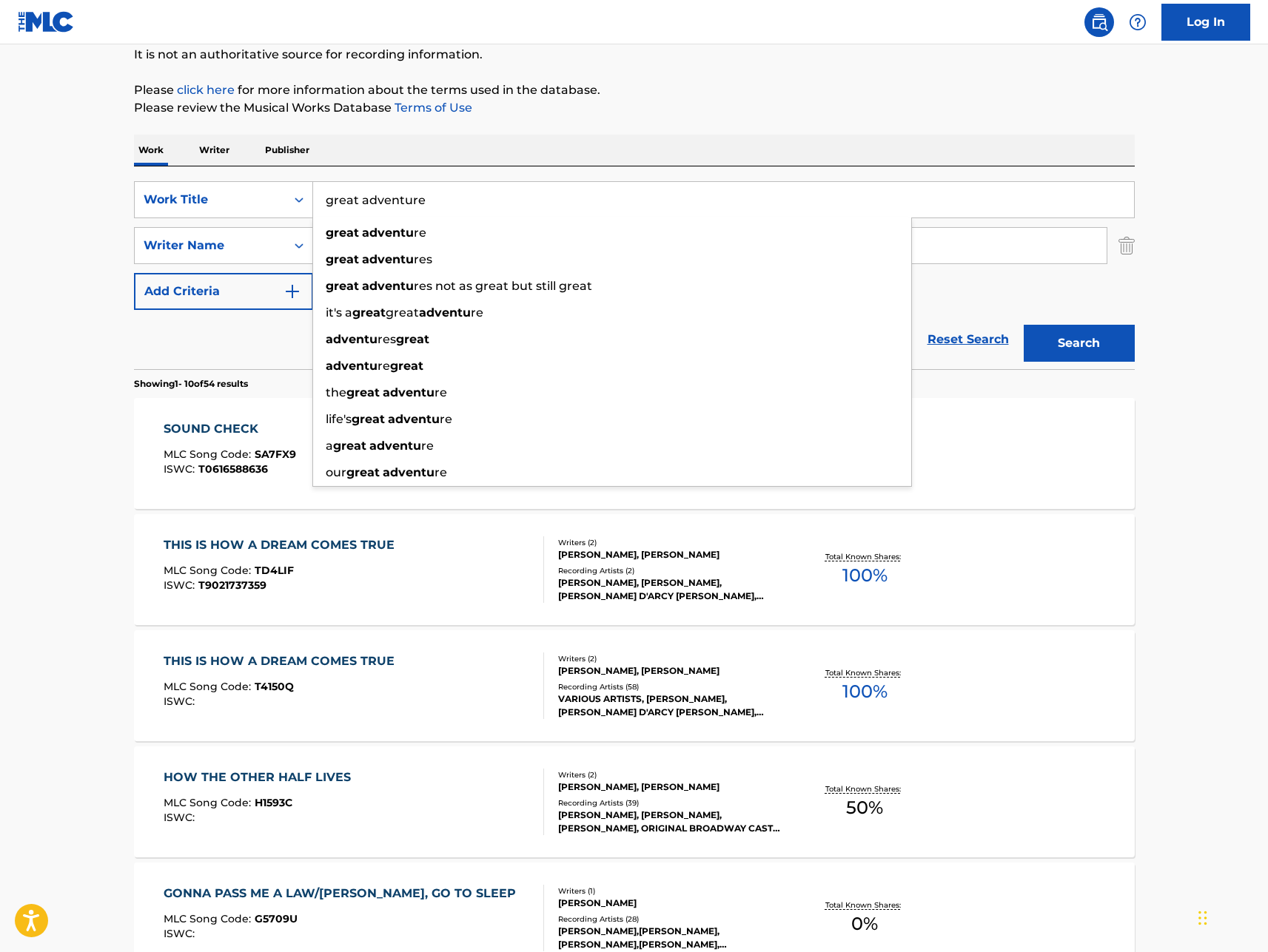
click at [1024, 325] on button "Search" at bounding box center [1078, 343] width 111 height 37
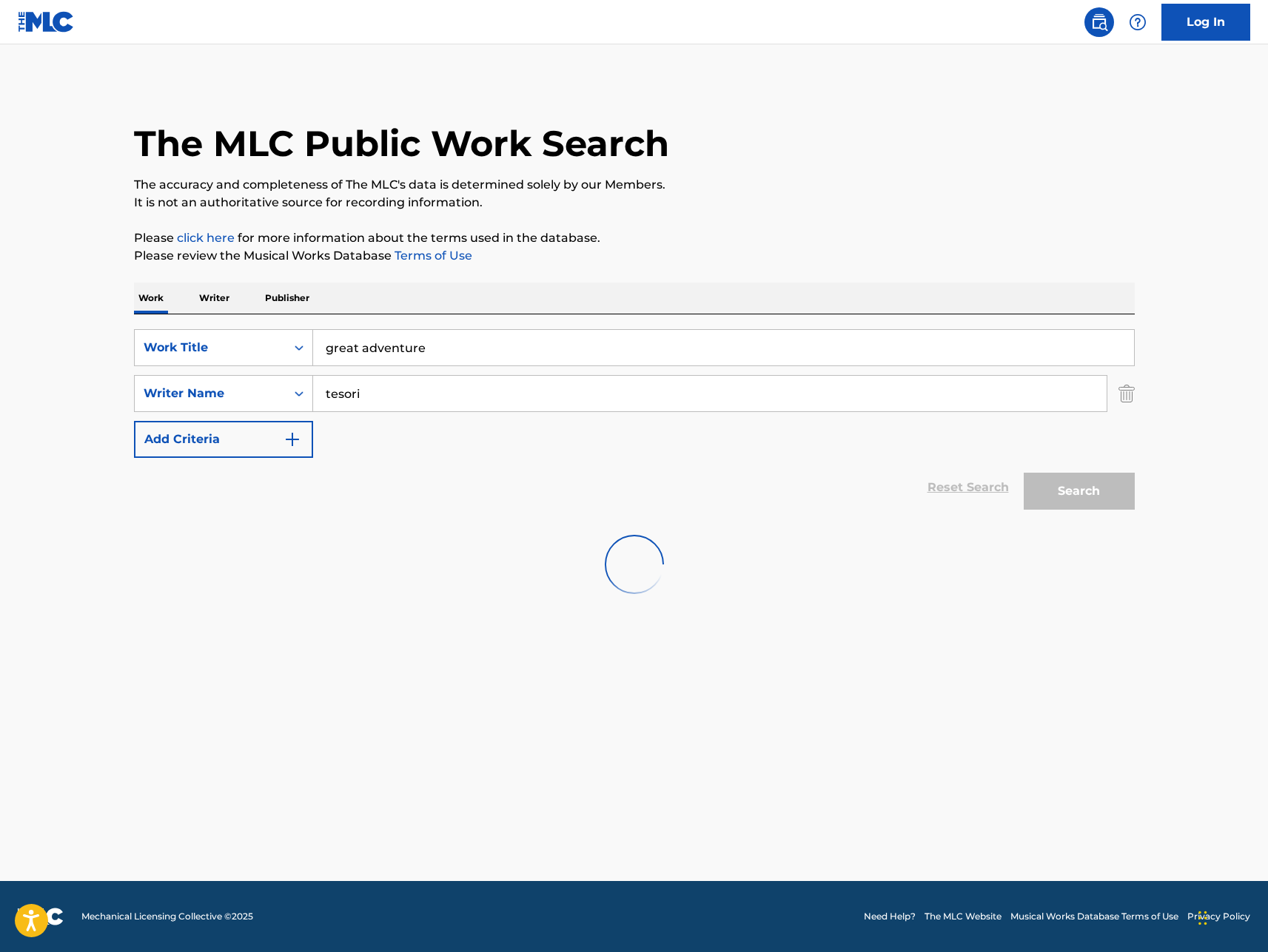
scroll to position [0, 0]
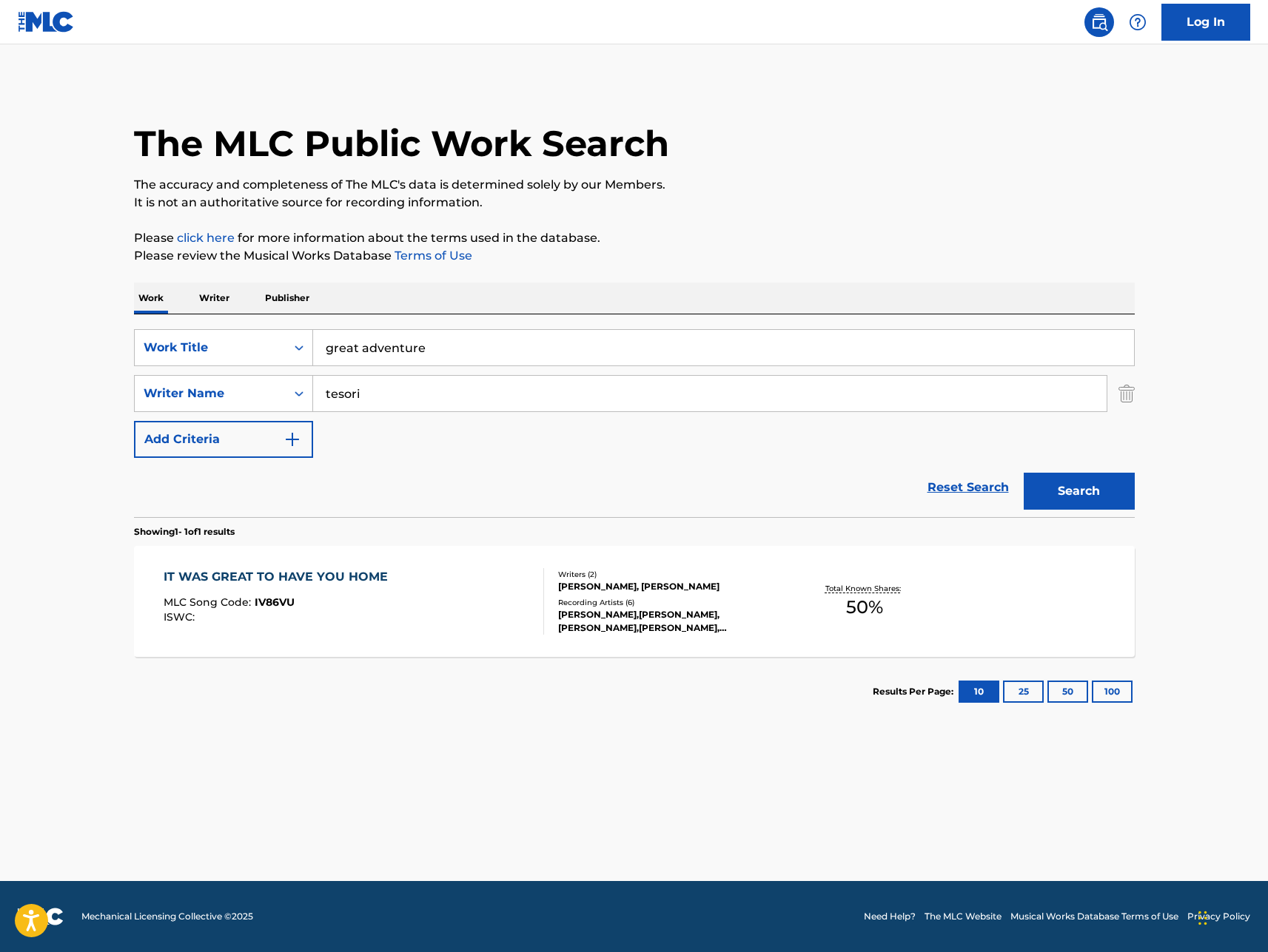
drag, startPoint x: 444, startPoint y: 341, endPoint x: 259, endPoint y: 326, distance: 185.6
click at [259, 326] on div "SearchWithCriteria9a956929-af2f-44c0-ba5a-5180f3acbac5 Work Title great adventu…" at bounding box center [634, 416] width 1001 height 203
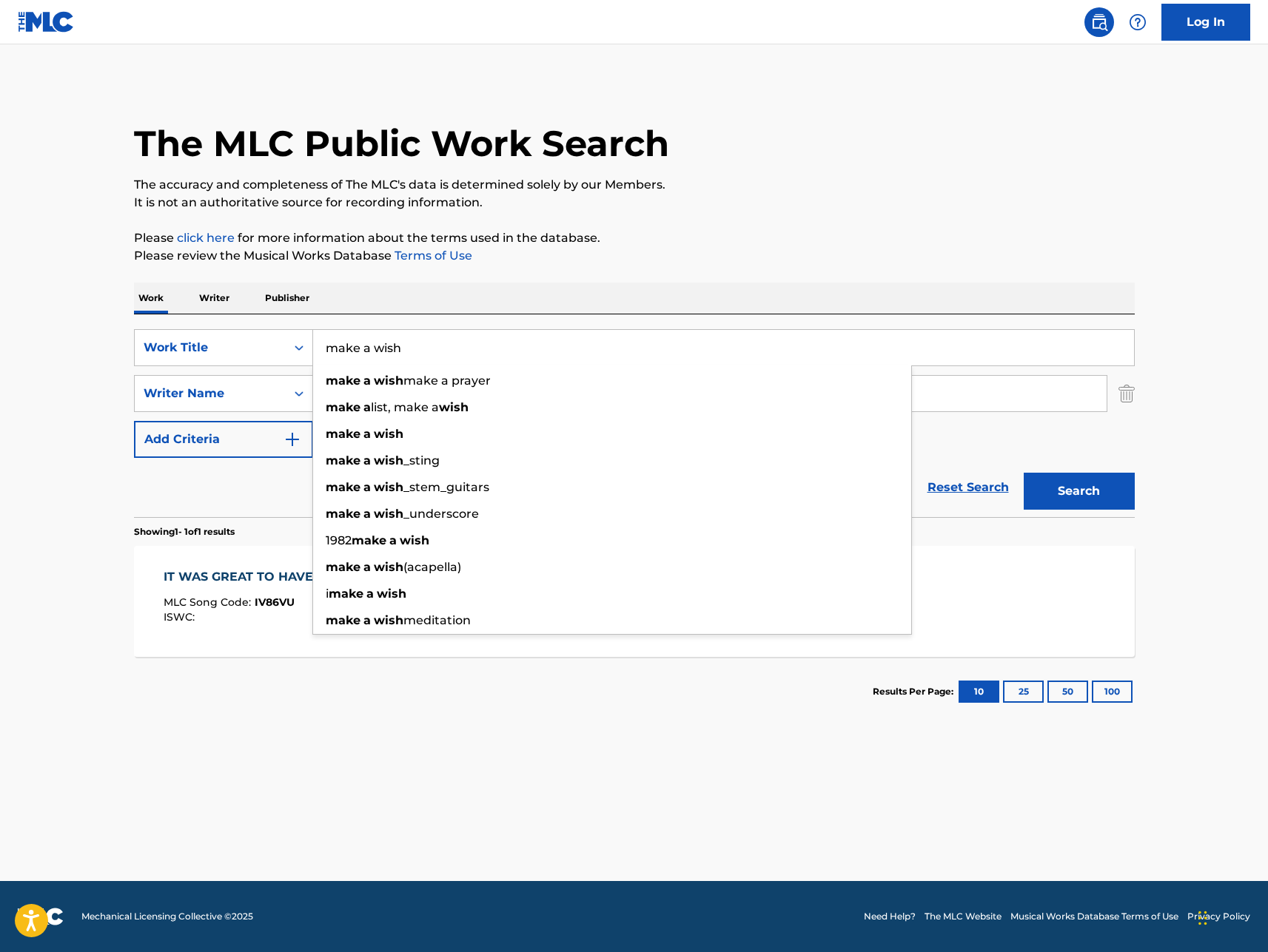
type input "make a wish"
click at [1024, 473] on button "Search" at bounding box center [1078, 492] width 111 height 37
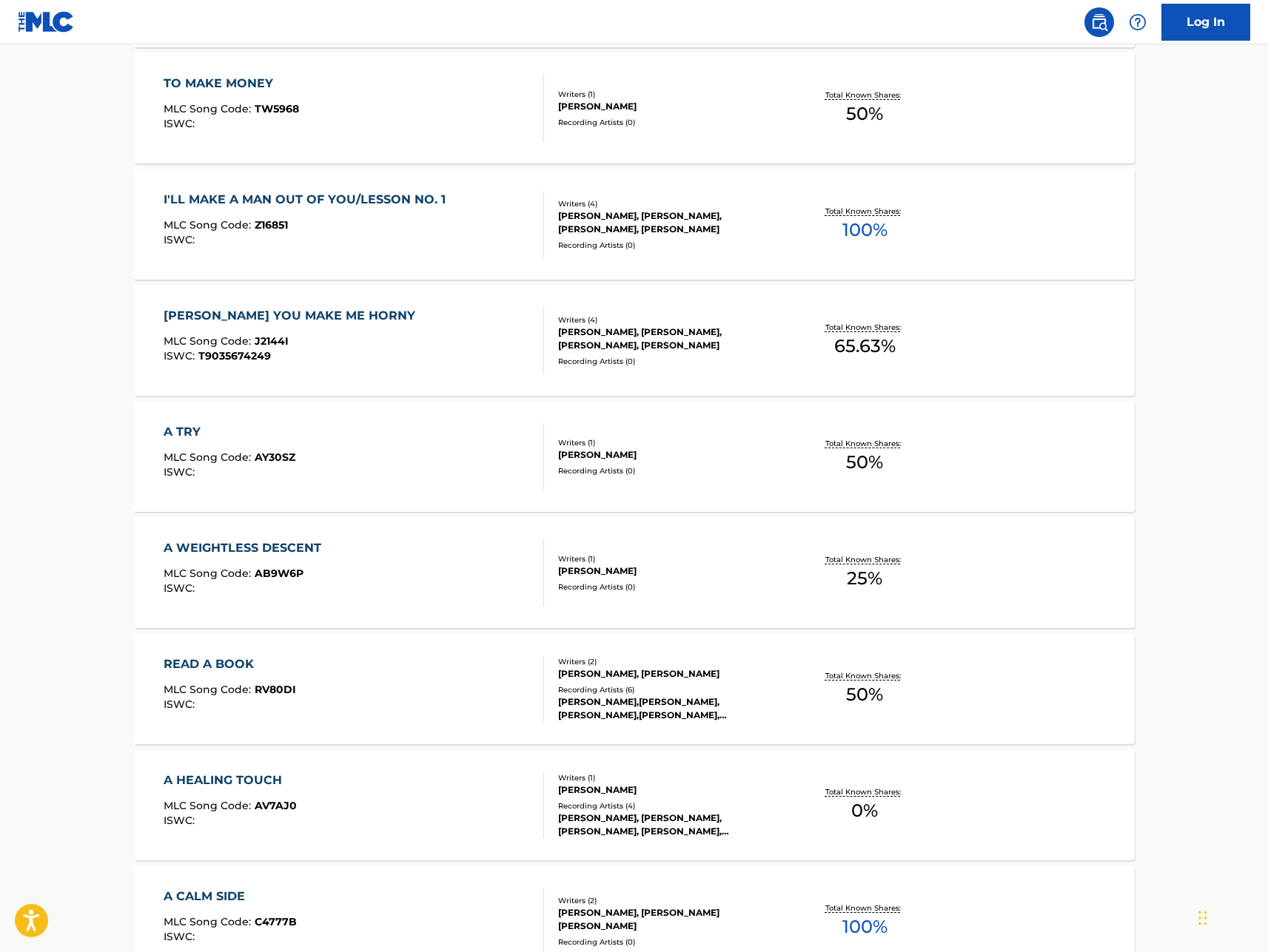
scroll to position [888, 0]
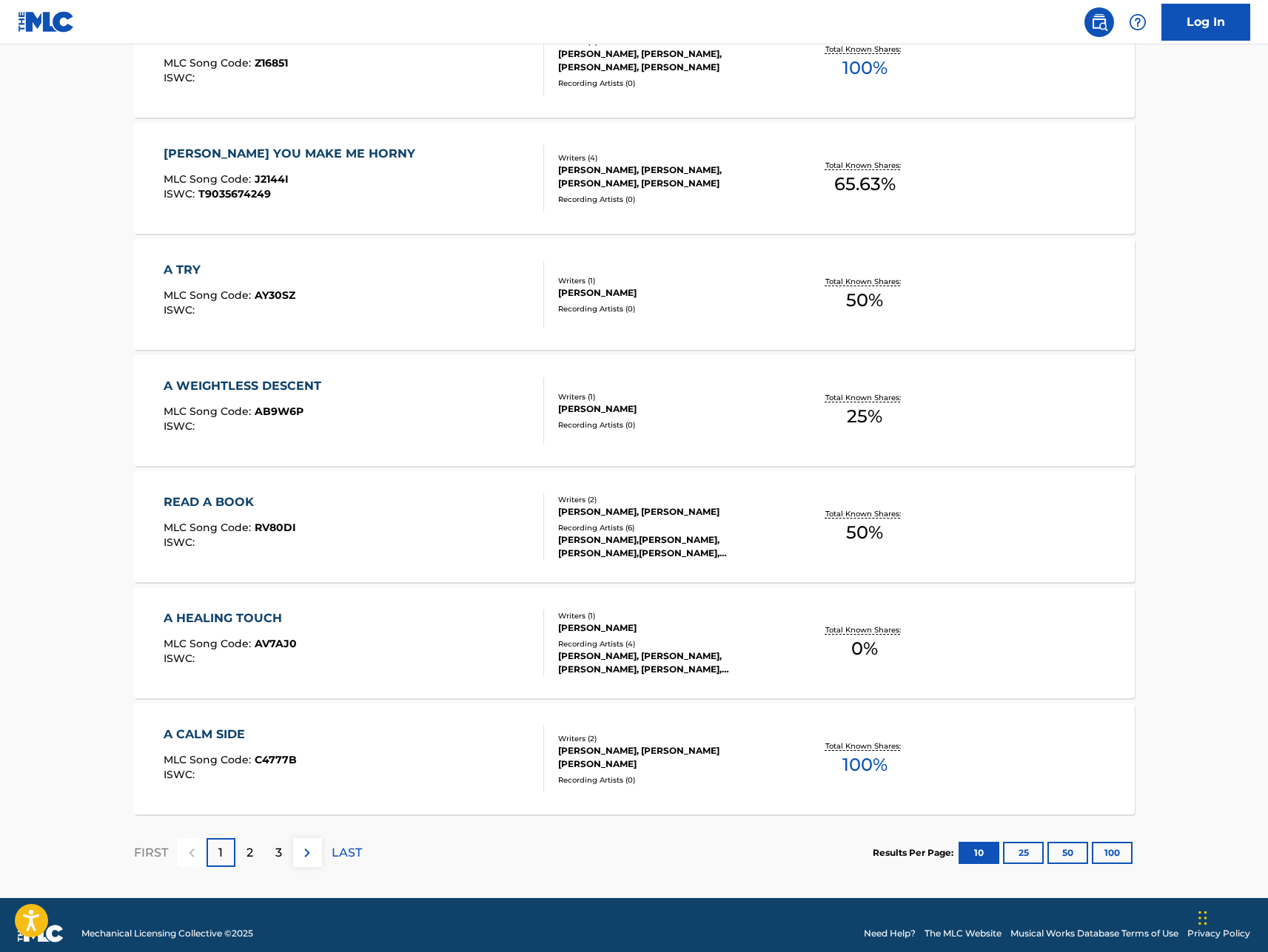
click at [251, 849] on p "2" at bounding box center [249, 852] width 6 height 17
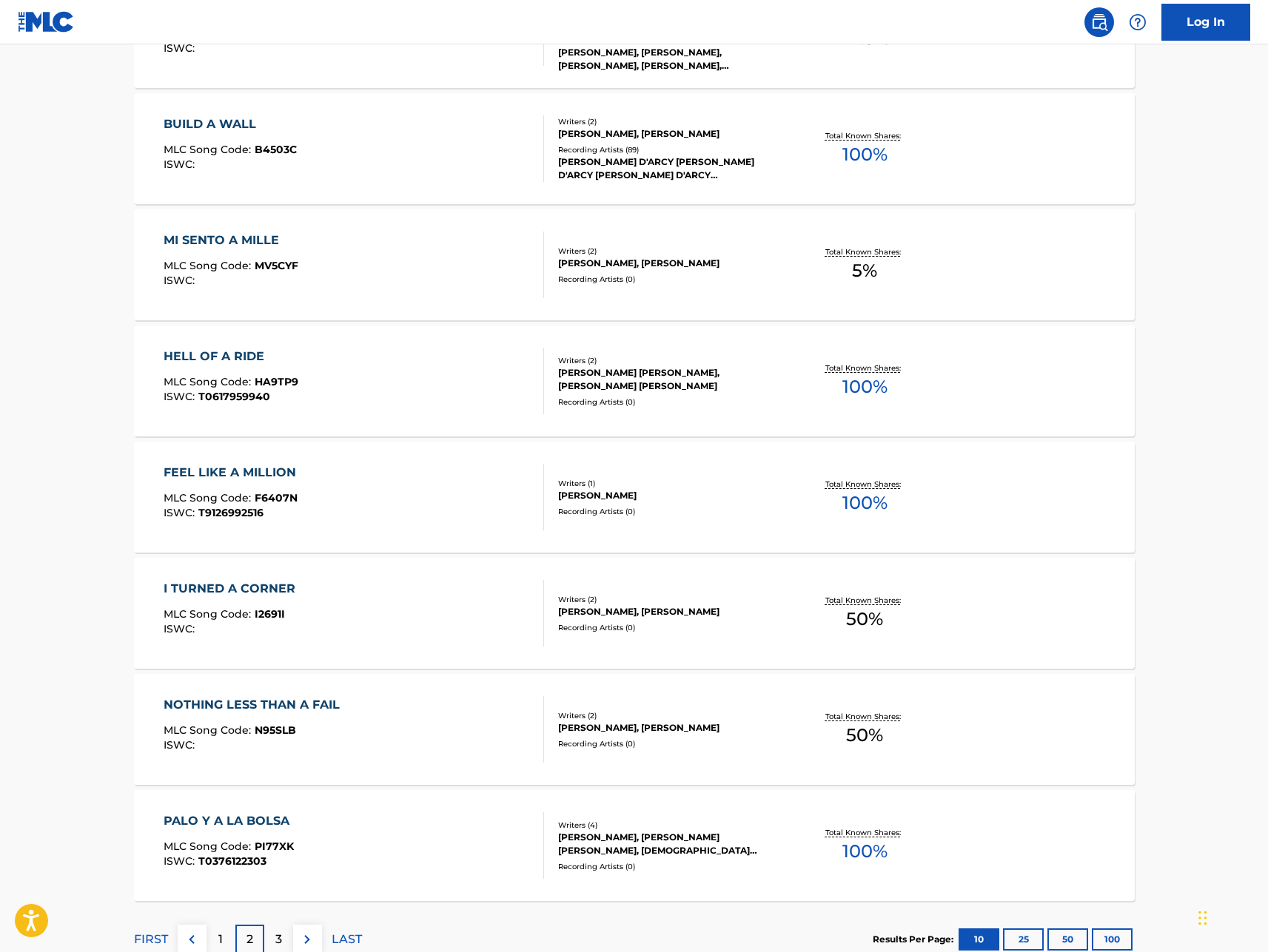
scroll to position [905, 0]
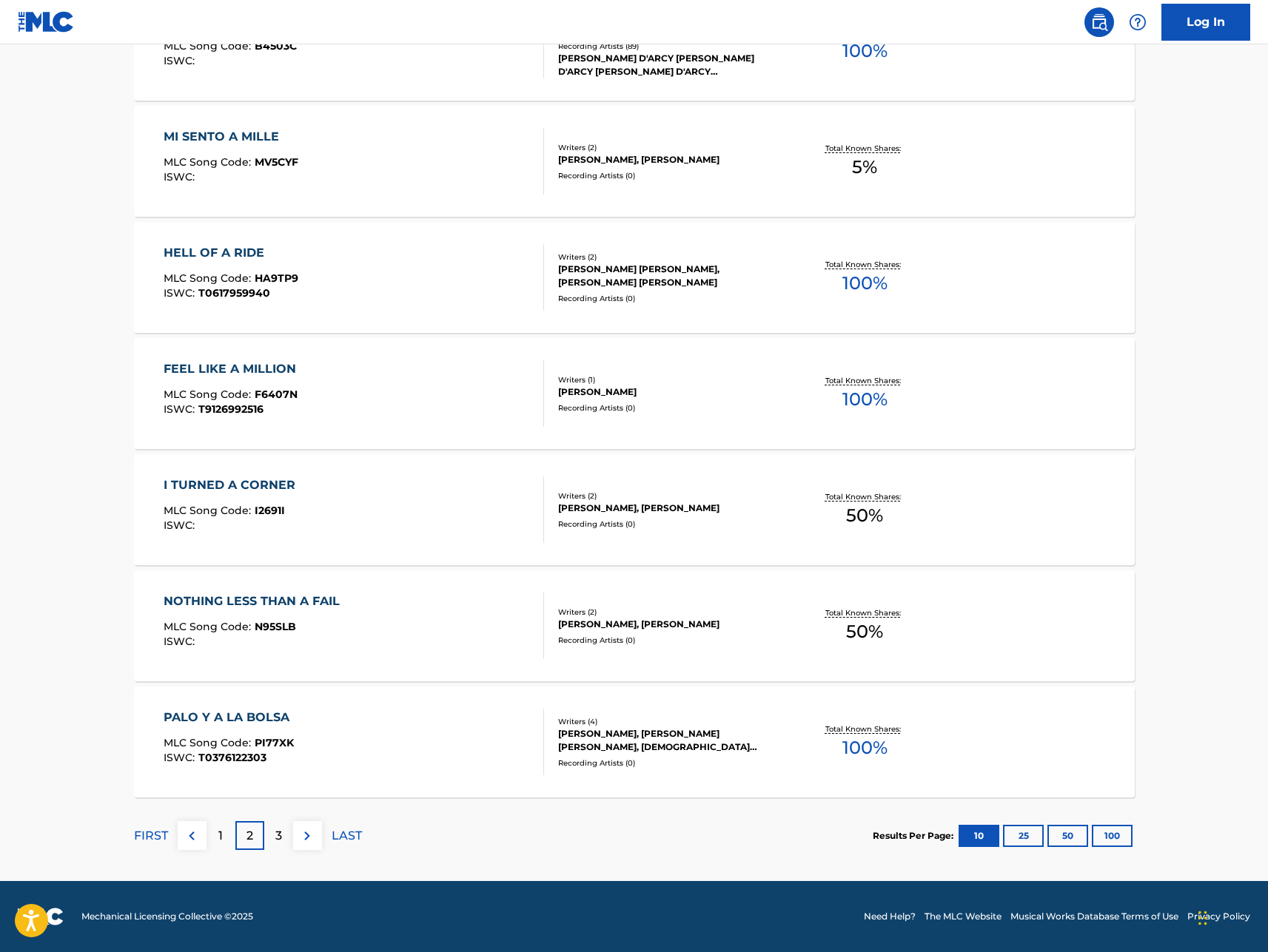
click at [284, 839] on div "3" at bounding box center [279, 836] width 29 height 29
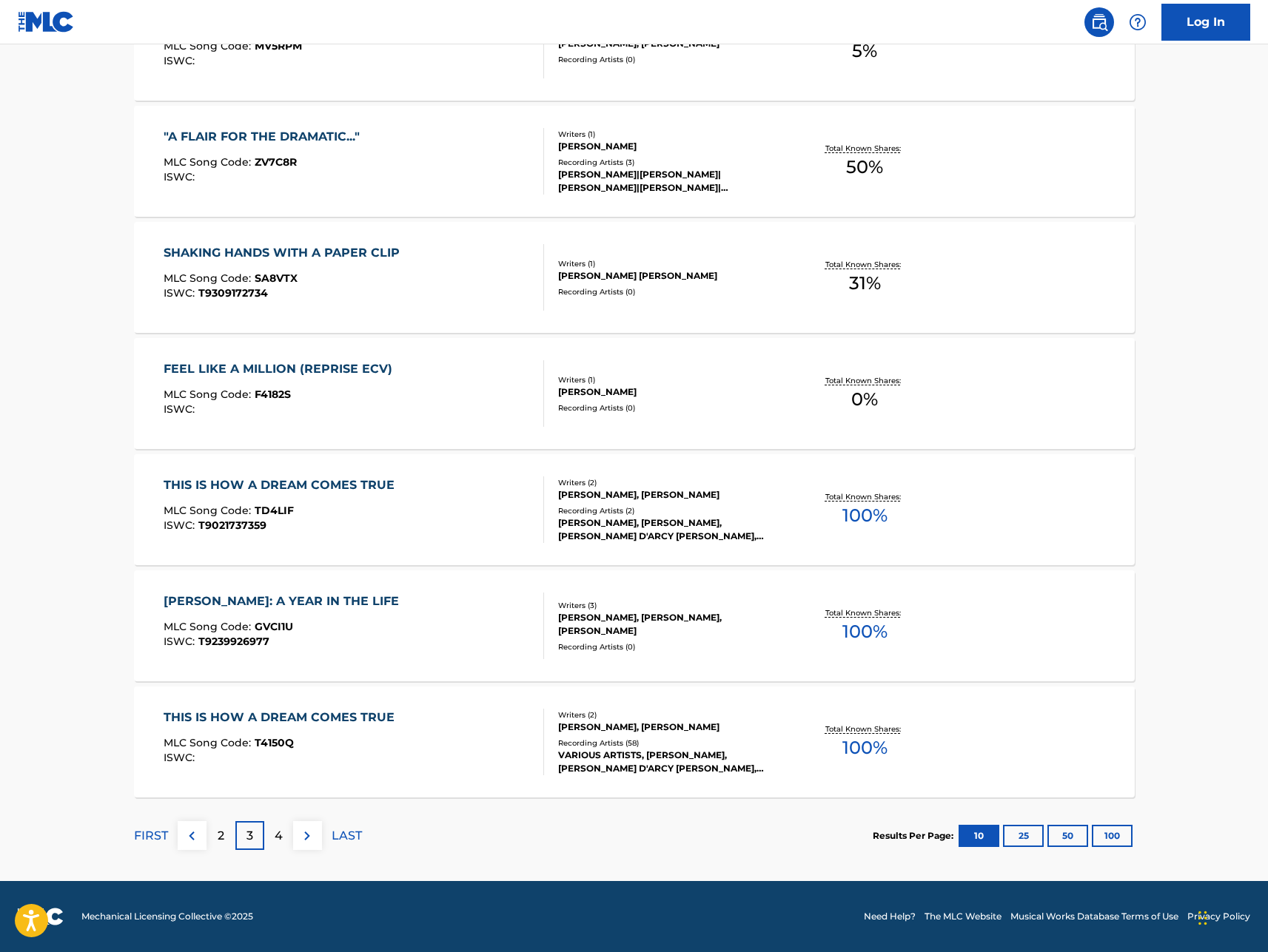
click at [262, 712] on div "THIS IS HOW A DREAM COMES TRUE" at bounding box center [283, 717] width 238 height 17
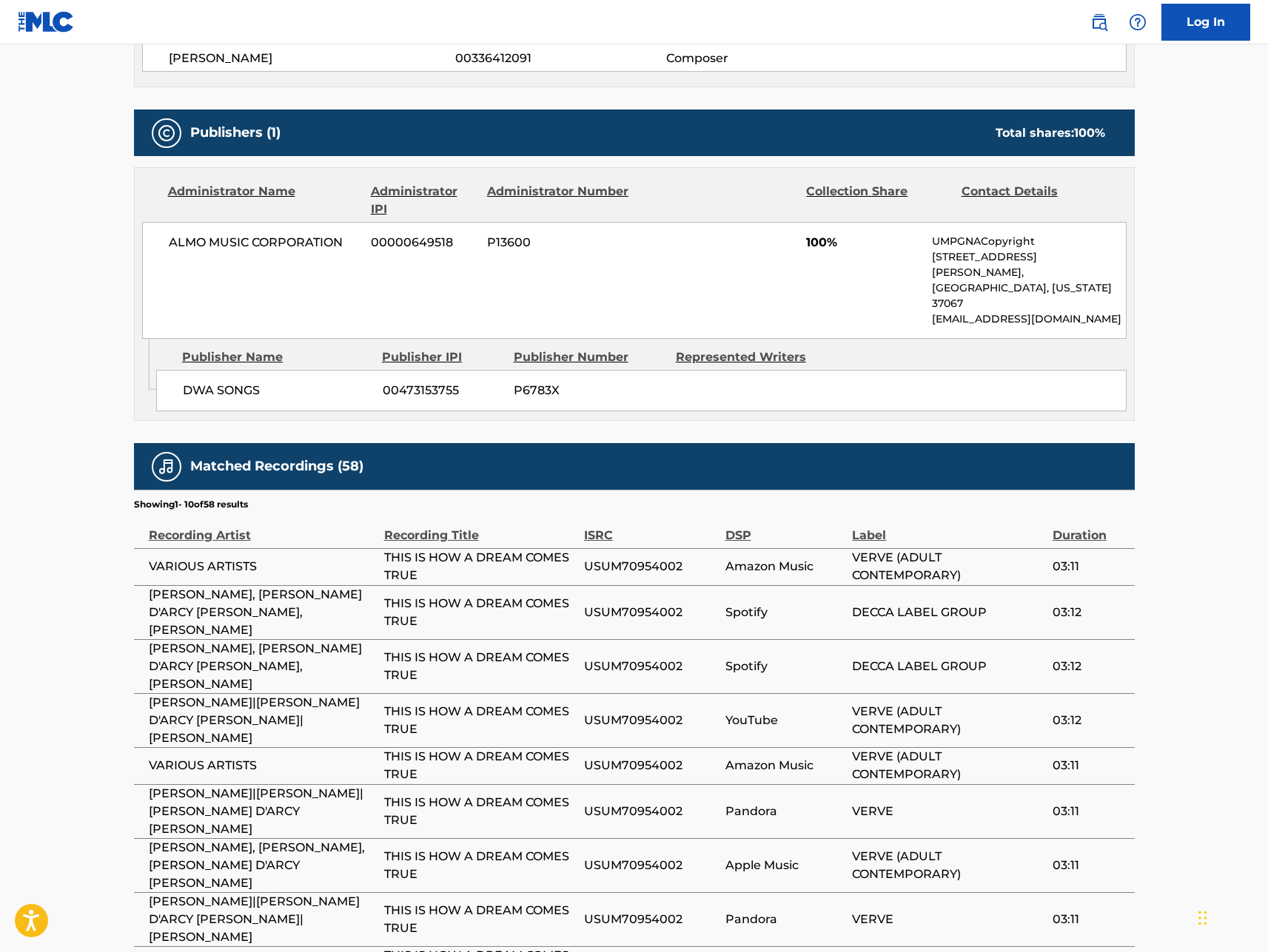
scroll to position [675, 0]
